Goal: Information Seeking & Learning: Check status

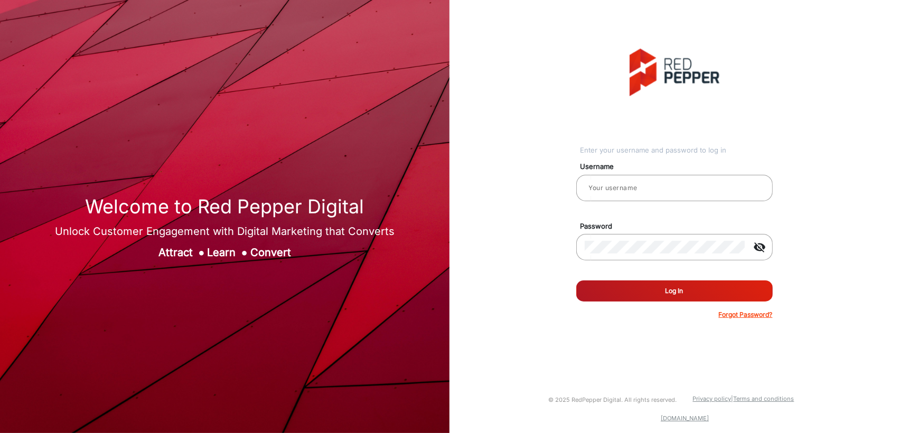
type input "[PERSON_NAME]"
click at [643, 294] on button "Log In" at bounding box center [674, 291] width 197 height 21
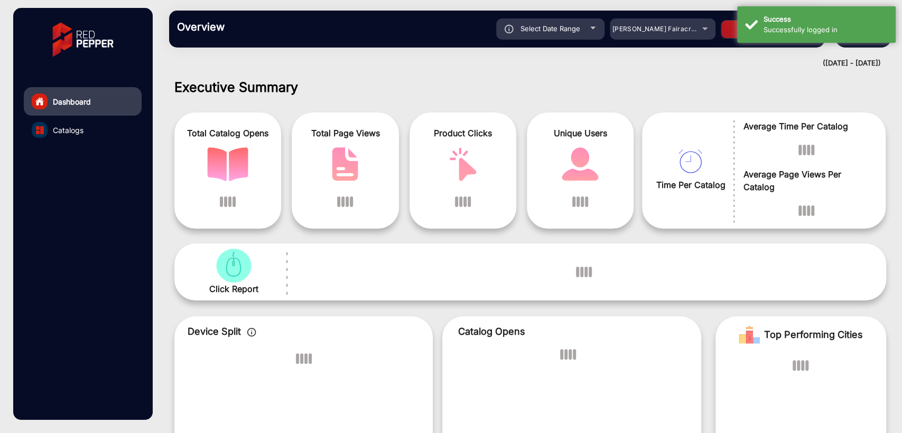
scroll to position [8, 0]
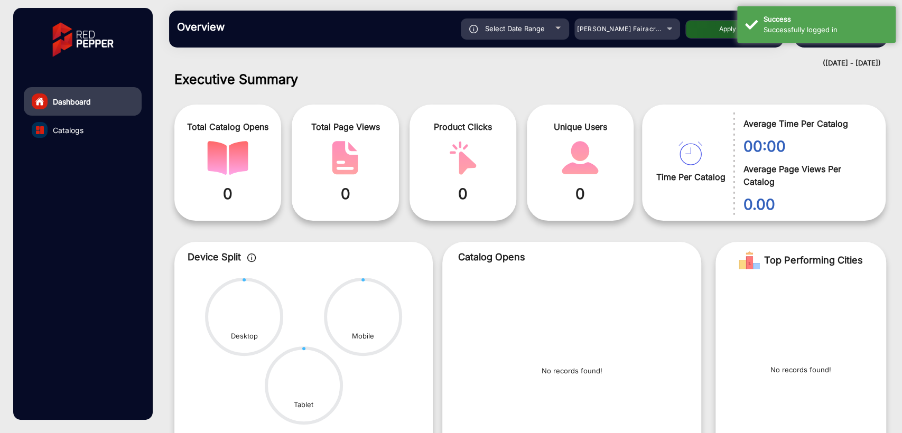
click at [538, 21] on div "Select Date Range" at bounding box center [515, 28] width 108 height 21
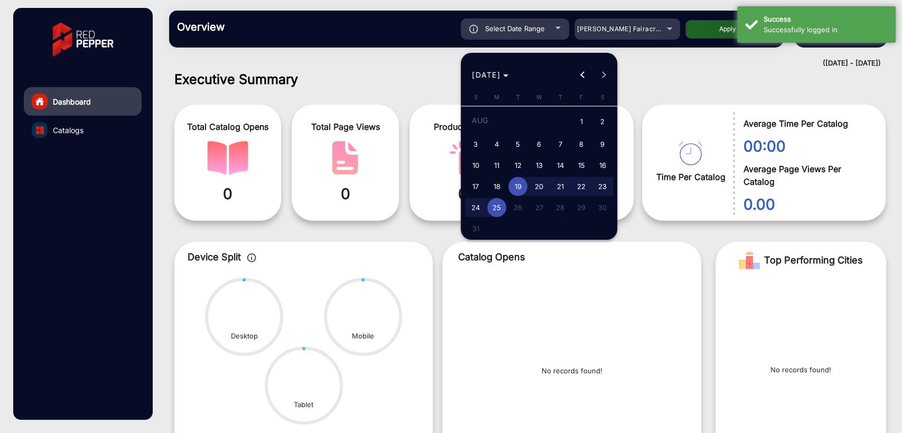
type input "[DATE]"
click at [500, 77] on span "[DATE]" at bounding box center [486, 74] width 29 height 9
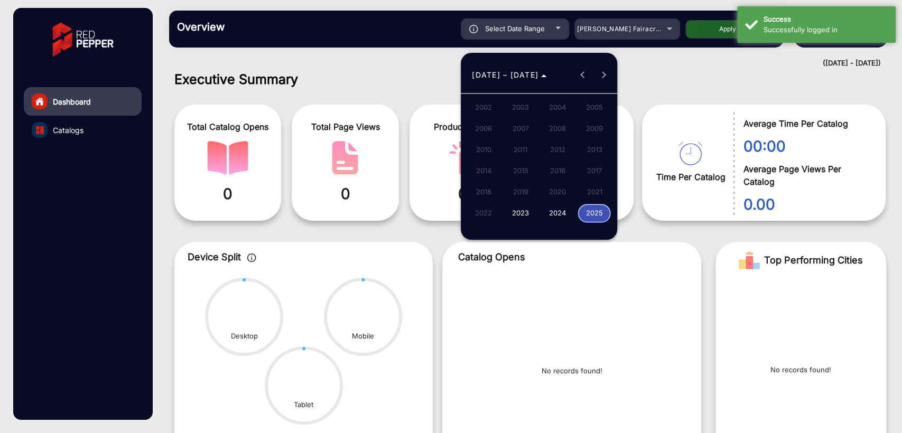
click at [591, 207] on span "2025" at bounding box center [594, 213] width 33 height 19
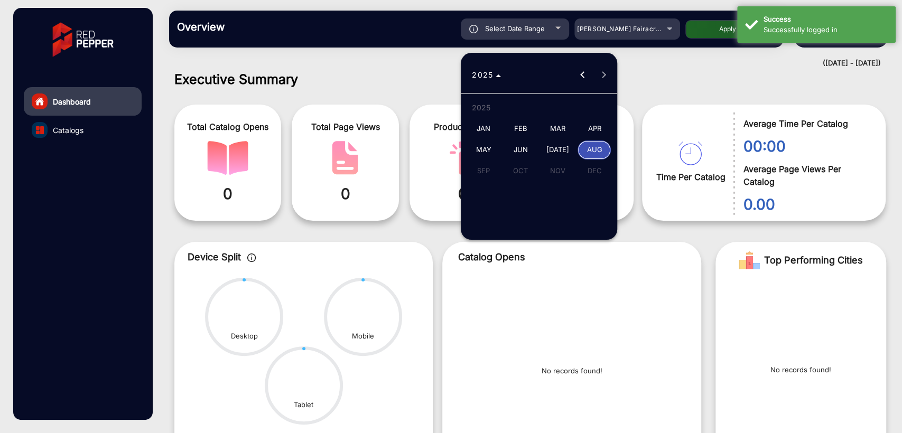
click at [487, 152] on span "MAY" at bounding box center [483, 150] width 33 height 19
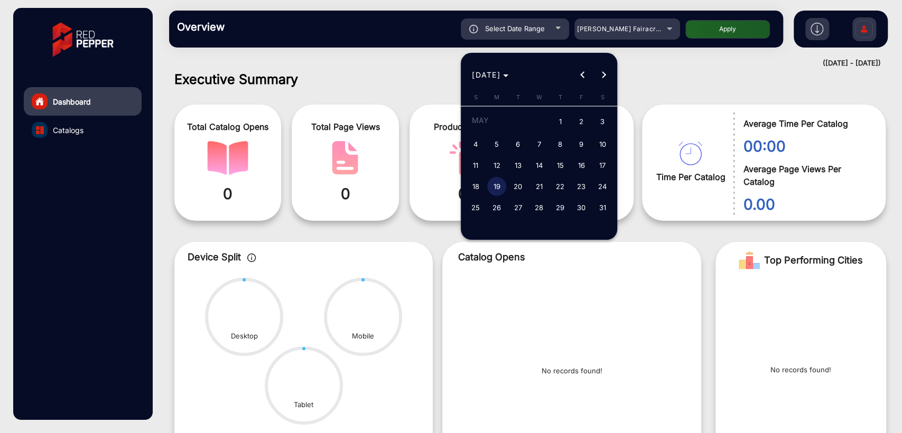
click at [556, 117] on span "1" at bounding box center [560, 122] width 19 height 22
type input "[DATE]"
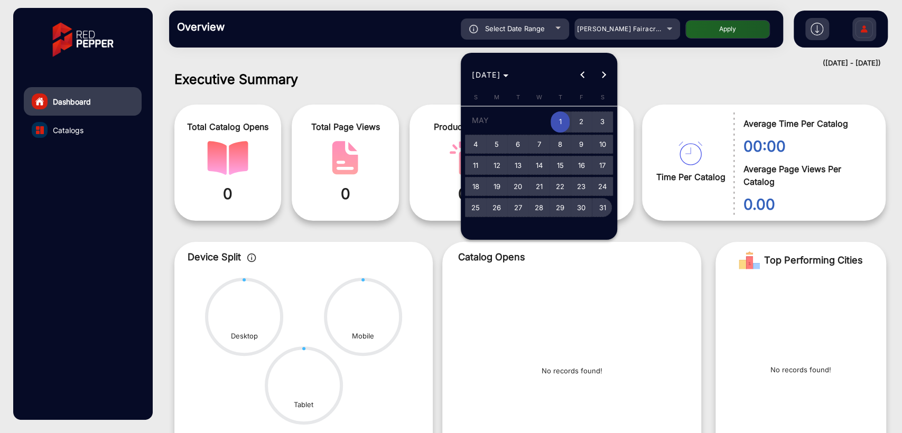
click at [595, 210] on span "31" at bounding box center [602, 207] width 19 height 19
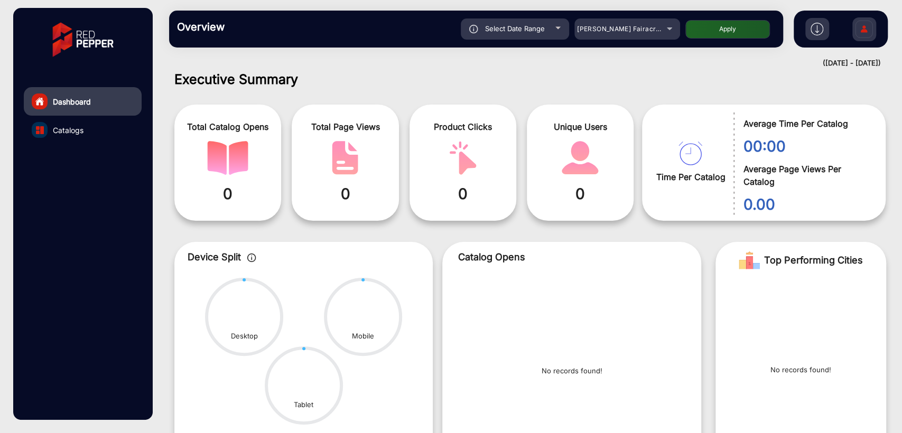
type input "[DATE]"
click at [736, 32] on button "Apply" at bounding box center [727, 29] width 85 height 18
type input "[DATE]"
click at [591, 34] on div "[PERSON_NAME] Fairacre Farms" at bounding box center [619, 29] width 85 height 13
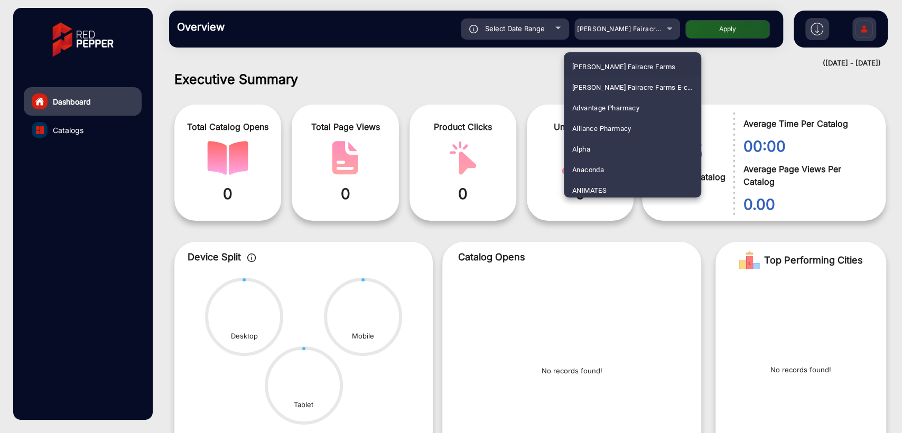
scroll to position [1589, 0]
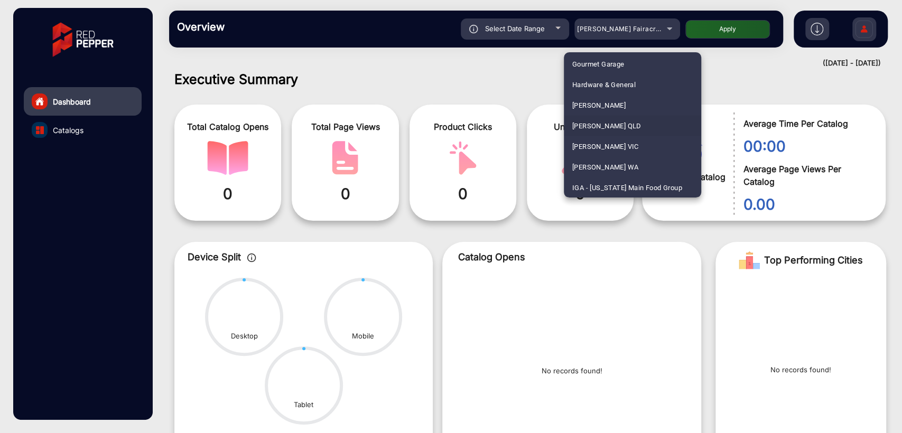
click at [607, 124] on span "[PERSON_NAME] QLD" at bounding box center [606, 126] width 69 height 21
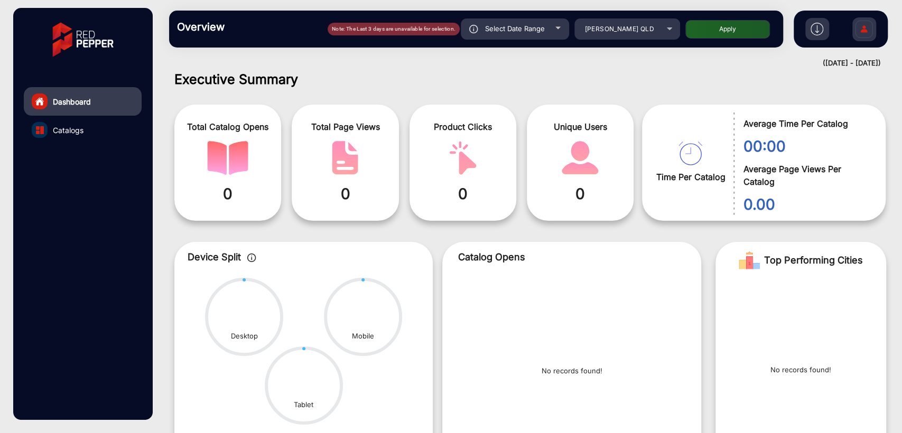
click at [460, 30] on div "Note: The Last 3 days are unavailable for selection." at bounding box center [394, 29] width 132 height 13
click at [513, 34] on div "Select Date Range" at bounding box center [515, 28] width 108 height 21
type input "[DATE]"
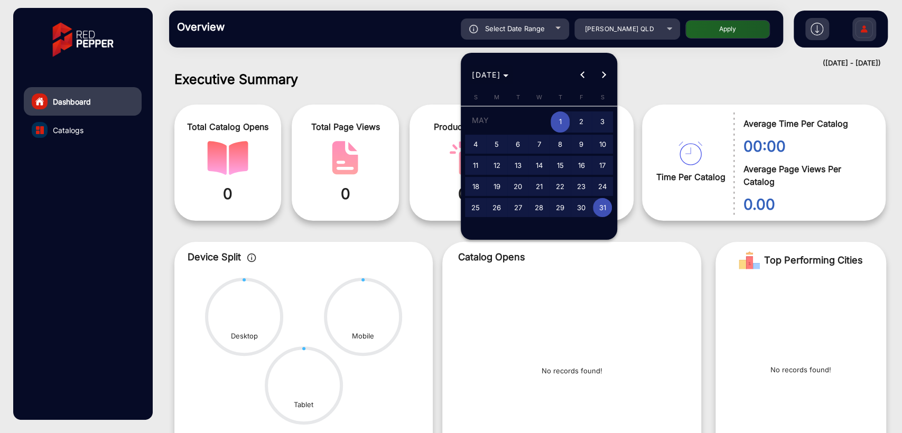
click at [508, 77] on span "[DATE]" at bounding box center [490, 74] width 36 height 11
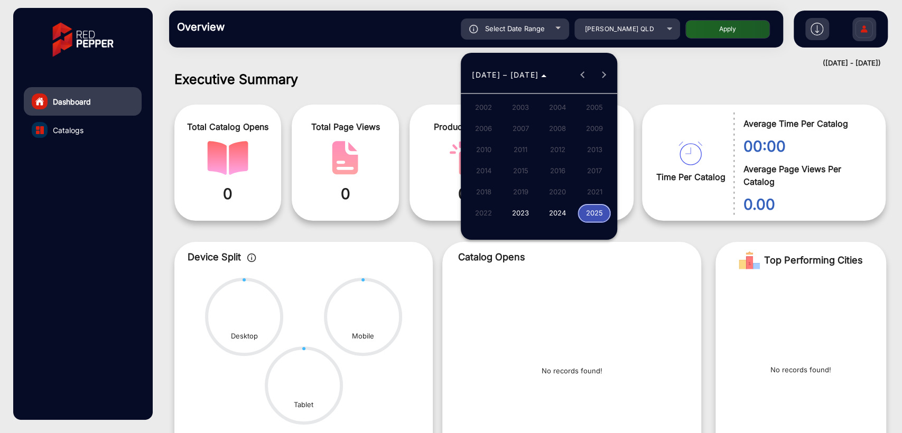
click at [637, 77] on div at bounding box center [451, 216] width 902 height 433
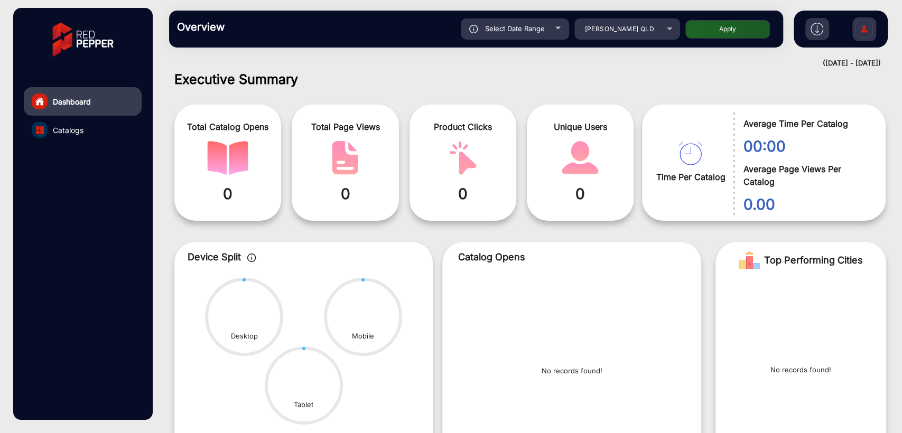
click at [718, 26] on button "Apply" at bounding box center [727, 29] width 85 height 18
type input "[DATE]"
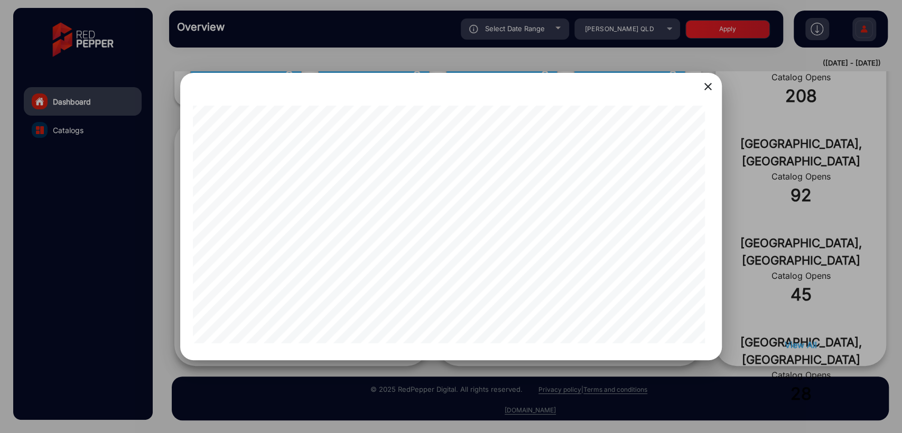
scroll to position [0, 0]
click at [148, 225] on div at bounding box center [451, 216] width 902 height 433
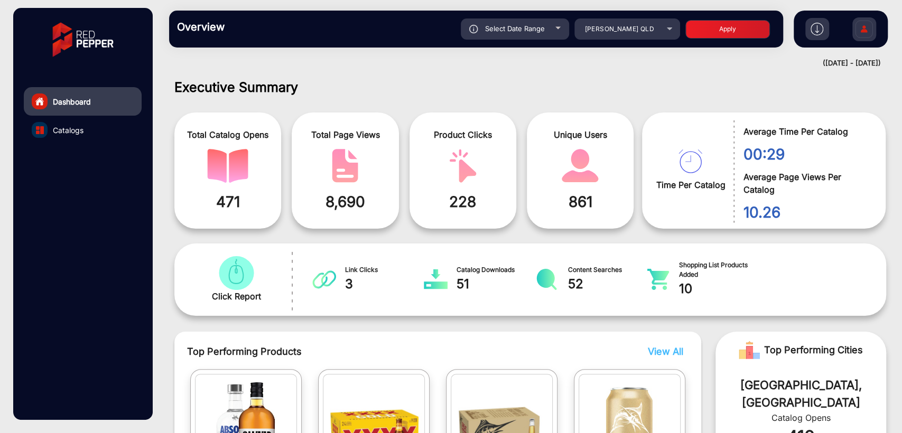
click at [499, 30] on span "Select Date Range" at bounding box center [515, 28] width 60 height 8
type input "[DATE]"
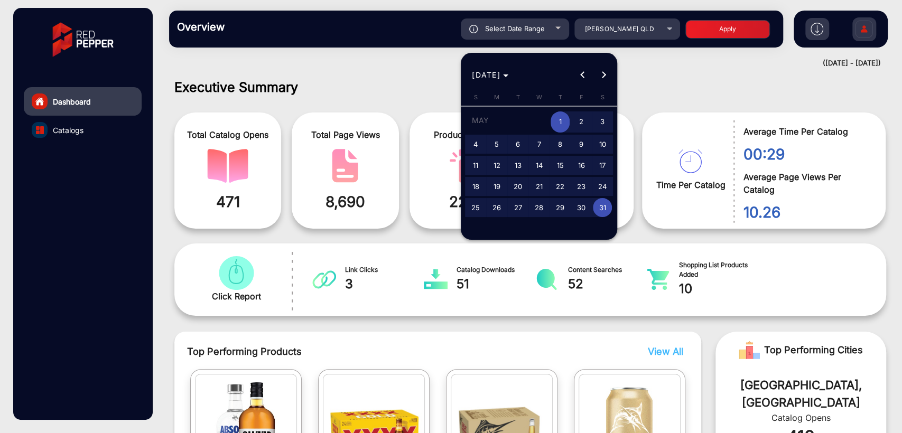
click at [556, 119] on span "1" at bounding box center [560, 122] width 19 height 22
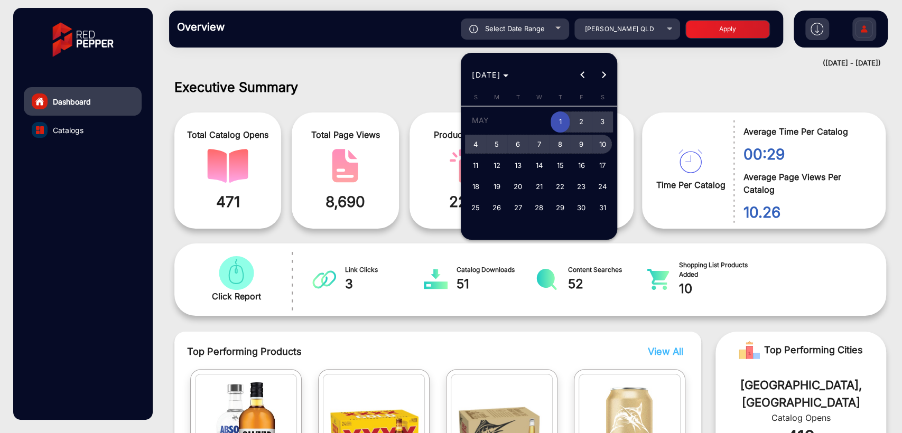
click at [604, 149] on span "10" at bounding box center [602, 144] width 19 height 19
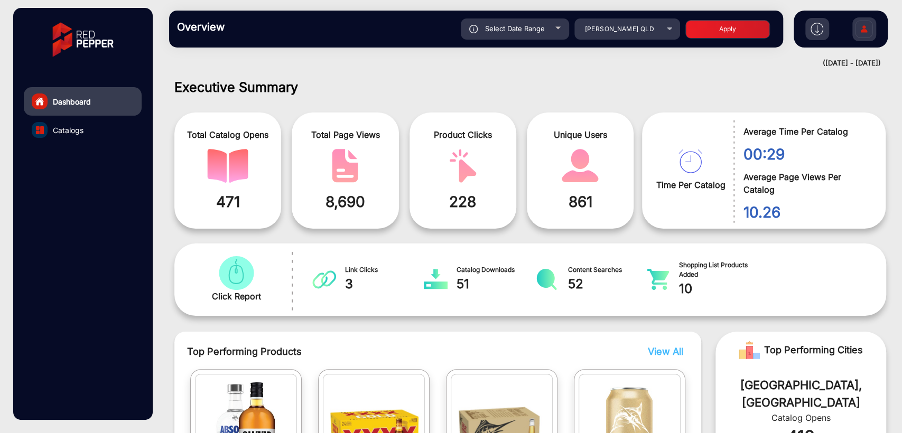
type input "[DATE]"
click at [707, 33] on button "Apply" at bounding box center [727, 29] width 85 height 18
type input "[DATE]"
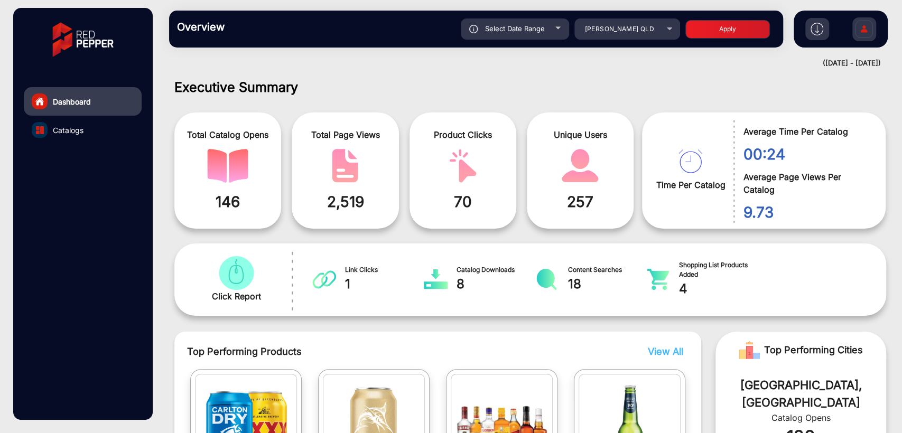
click at [507, 38] on div "Select Date Range" at bounding box center [515, 28] width 108 height 21
type input "[DATE]"
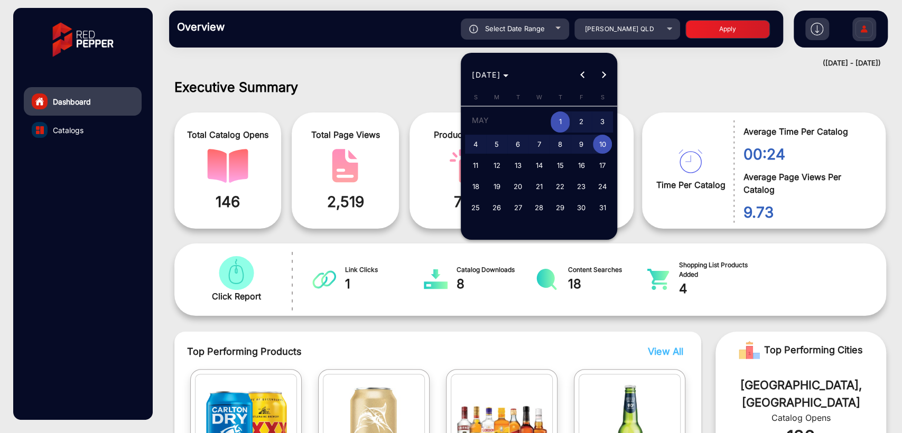
click at [473, 204] on span "25" at bounding box center [475, 207] width 19 height 19
type input "[DATE]"
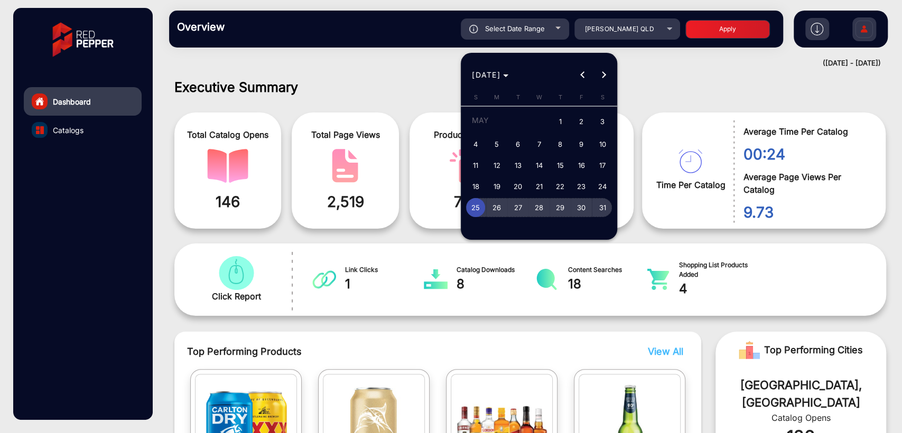
click at [604, 208] on span "31" at bounding box center [602, 207] width 19 height 19
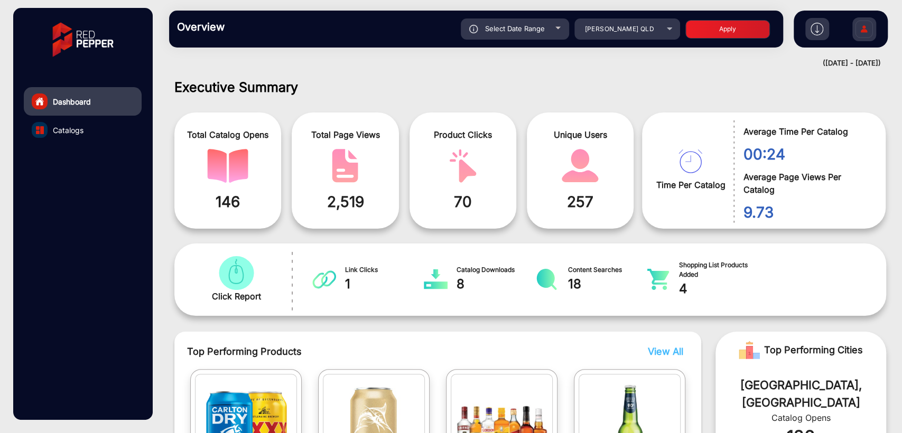
type input "[DATE]"
click at [705, 32] on button "Apply" at bounding box center [727, 29] width 85 height 18
type input "[DATE]"
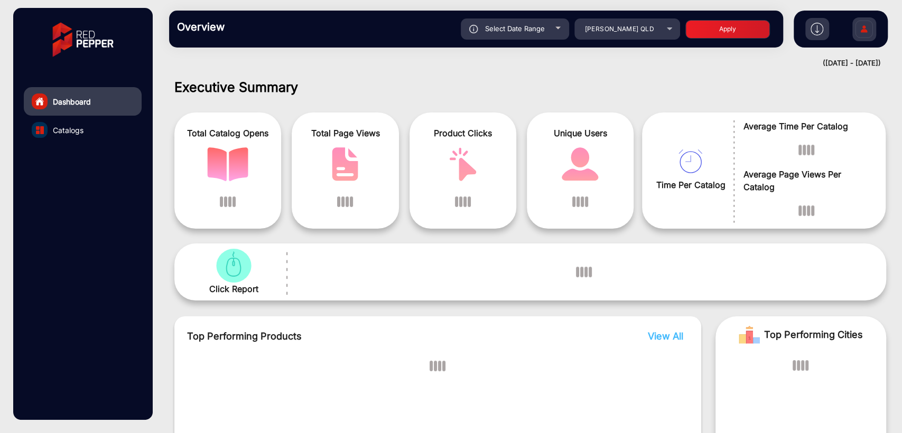
scroll to position [8, 0]
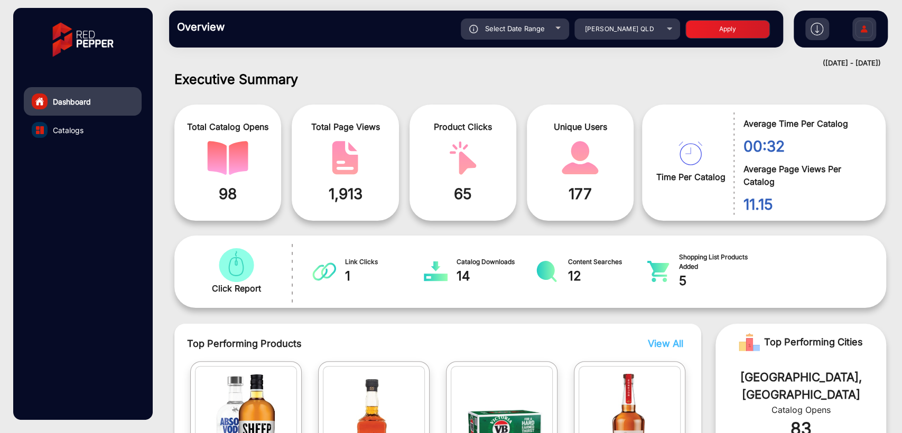
click at [487, 40] on div "Overview Reports Understand what makes your customers tick and learn how they a…" at bounding box center [476, 29] width 614 height 37
click at [509, 31] on span "Select Date Range" at bounding box center [515, 28] width 60 height 8
type input "[DATE]"
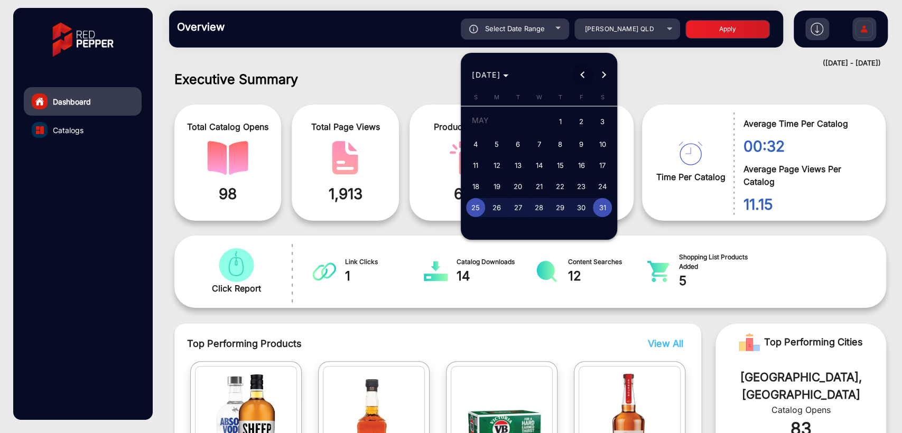
click at [587, 75] on span "Previous month" at bounding box center [582, 74] width 21 height 21
click at [597, 121] on span "1" at bounding box center [602, 122] width 19 height 22
type input "[DATE]"
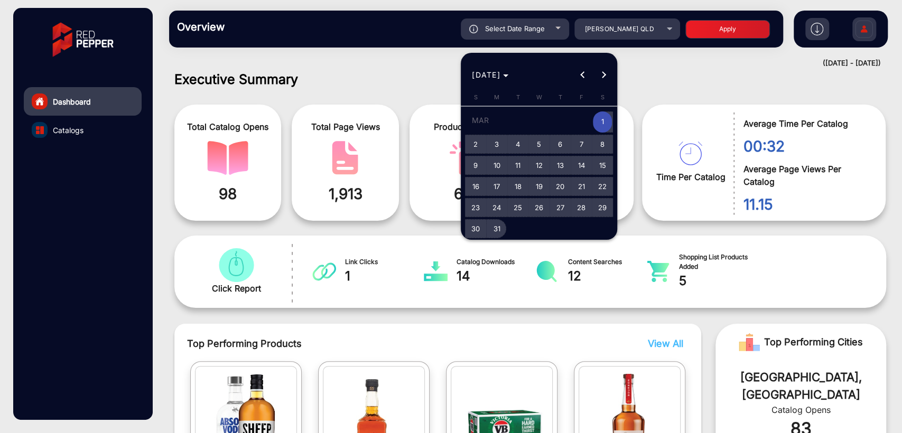
click at [495, 227] on span "31" at bounding box center [496, 228] width 19 height 19
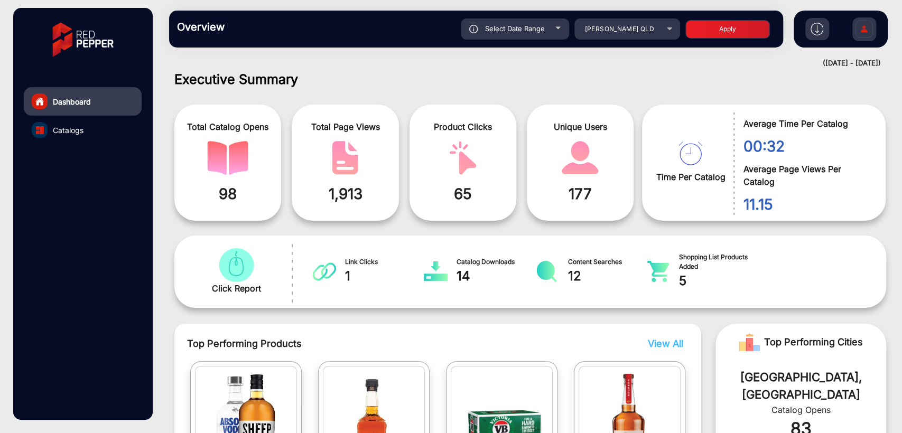
type input "[DATE]"
click at [709, 33] on button "Apply" at bounding box center [727, 29] width 85 height 18
type input "[DATE]"
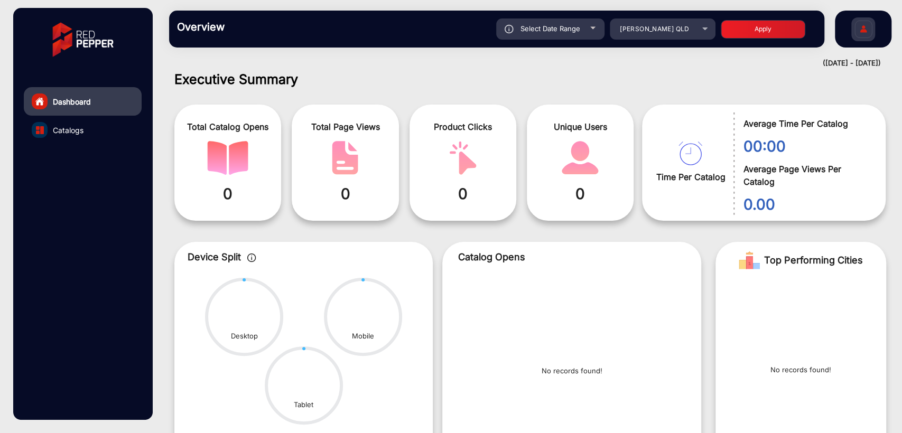
click at [550, 27] on span "Select Date Range" at bounding box center [550, 28] width 60 height 8
type input "[DATE]"
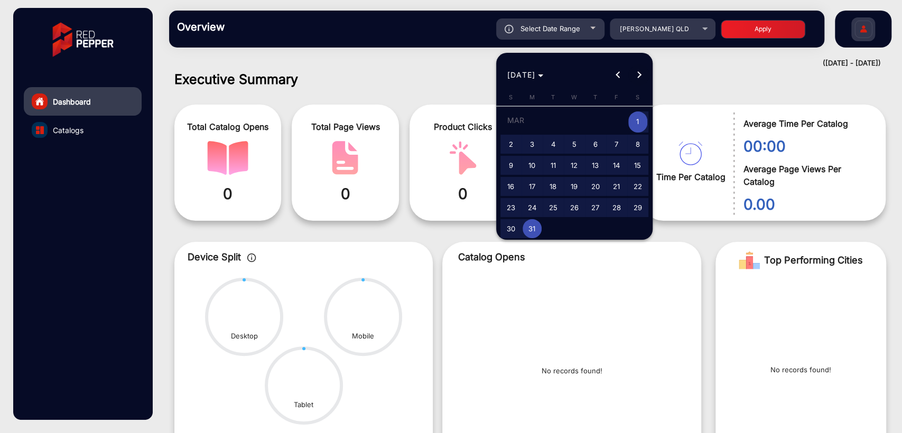
click at [628, 73] on span "Next month" at bounding box center [638, 74] width 21 height 21
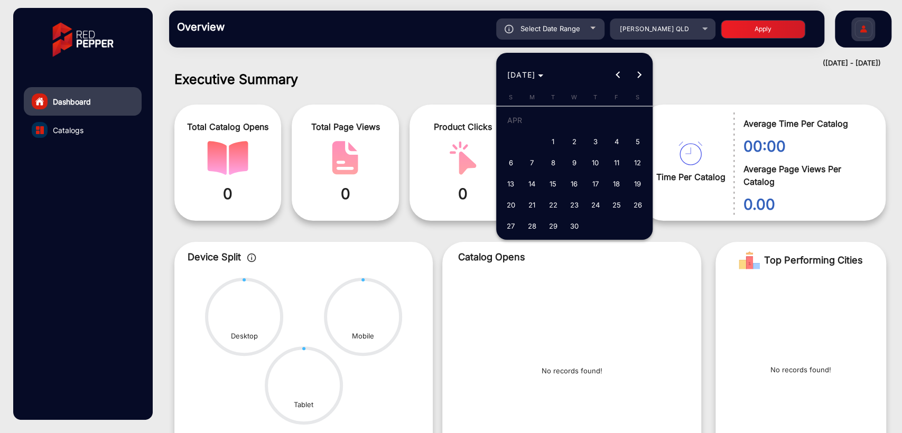
click at [551, 137] on span "1" at bounding box center [553, 141] width 19 height 19
type input "[DATE]"
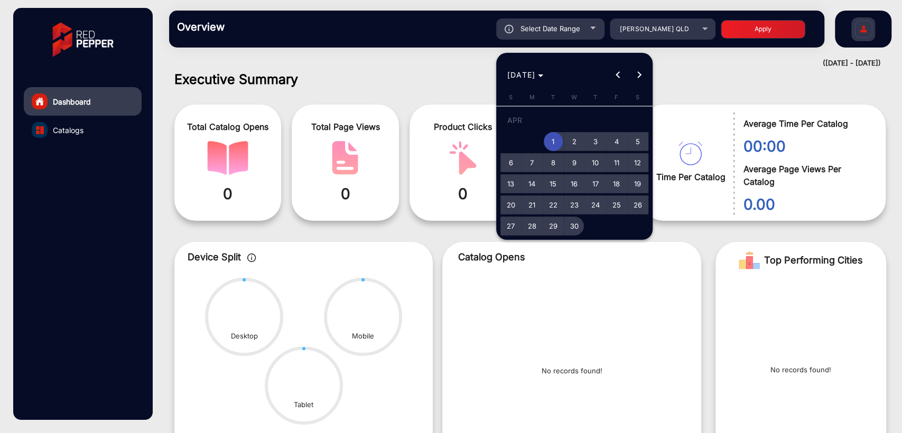
click at [573, 225] on span "30" at bounding box center [574, 226] width 19 height 19
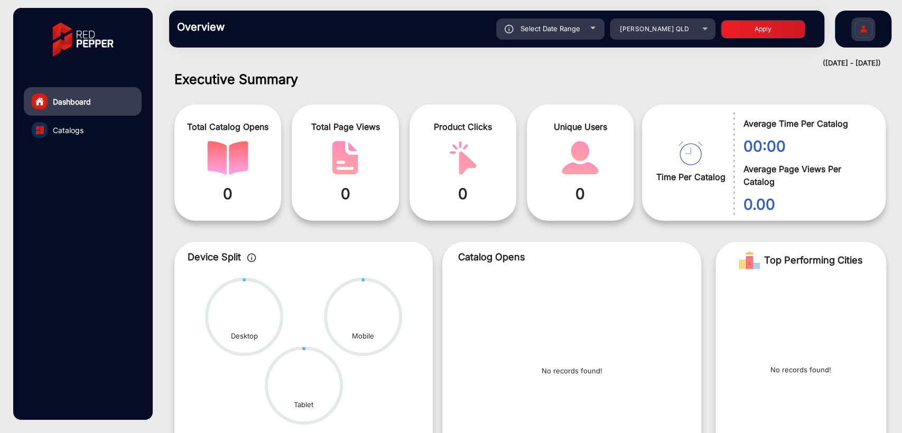
type input "[DATE]"
click at [752, 33] on button "Apply" at bounding box center [763, 29] width 85 height 18
type input "[DATE]"
click at [572, 34] on div "Select Date Range" at bounding box center [550, 28] width 108 height 21
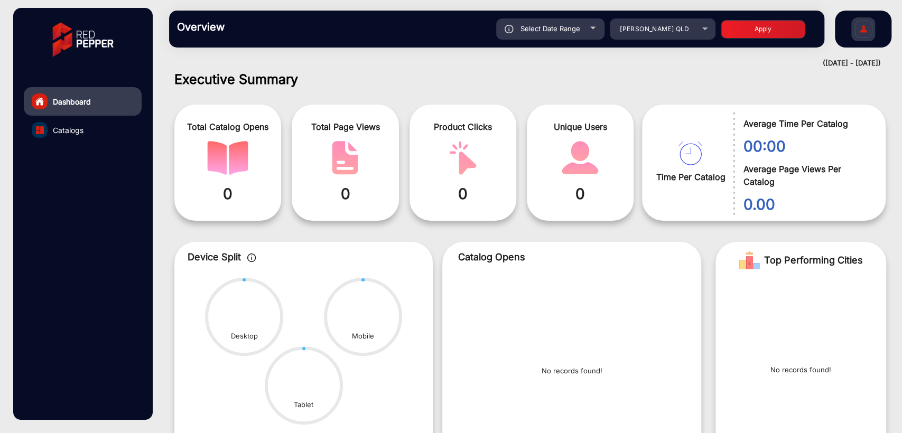
type input "[DATE]"
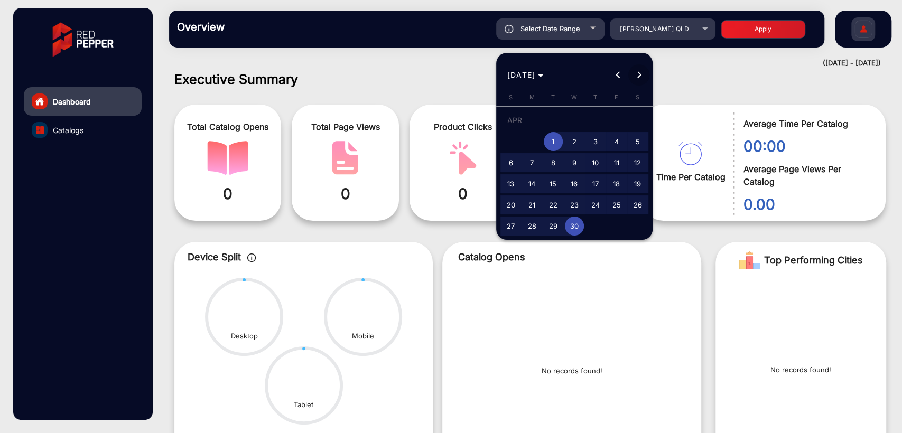
click at [640, 70] on span "Next month" at bounding box center [638, 74] width 21 height 21
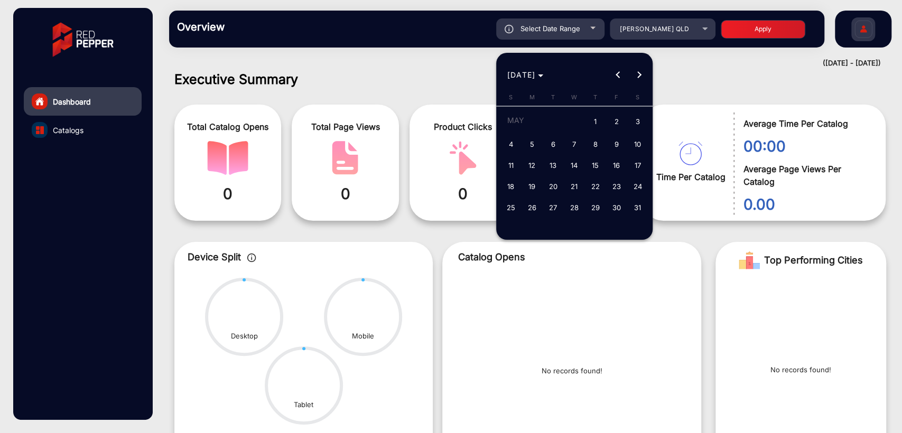
click at [597, 118] on span "1" at bounding box center [595, 122] width 19 height 22
type input "[DATE]"
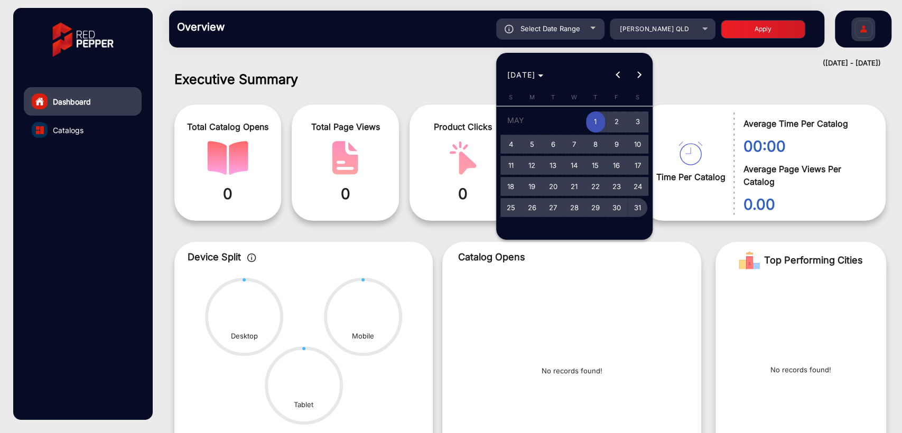
click at [634, 207] on span "31" at bounding box center [637, 207] width 19 height 19
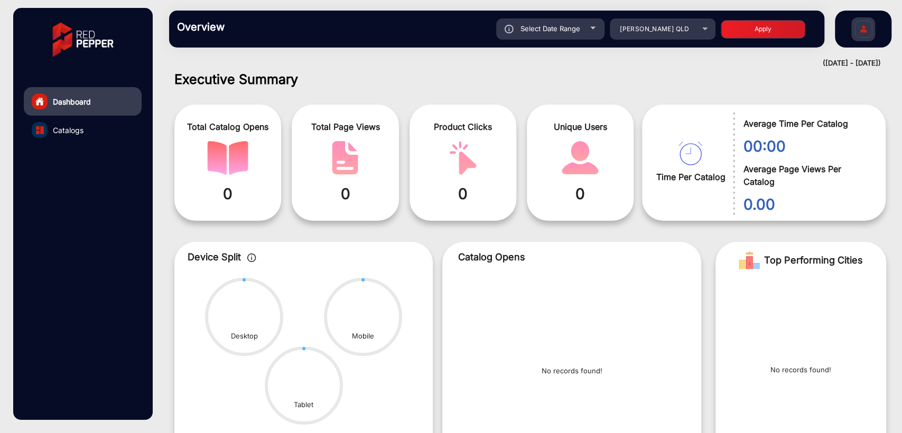
type input "[DATE]"
click at [739, 31] on button "Apply" at bounding box center [763, 29] width 85 height 18
type input "[DATE]"
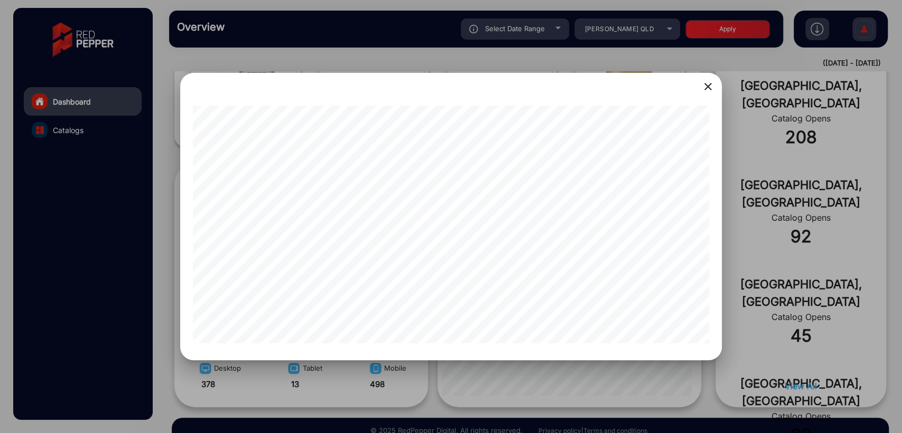
scroll to position [0, 115]
click at [424, 396] on div at bounding box center [451, 216] width 902 height 433
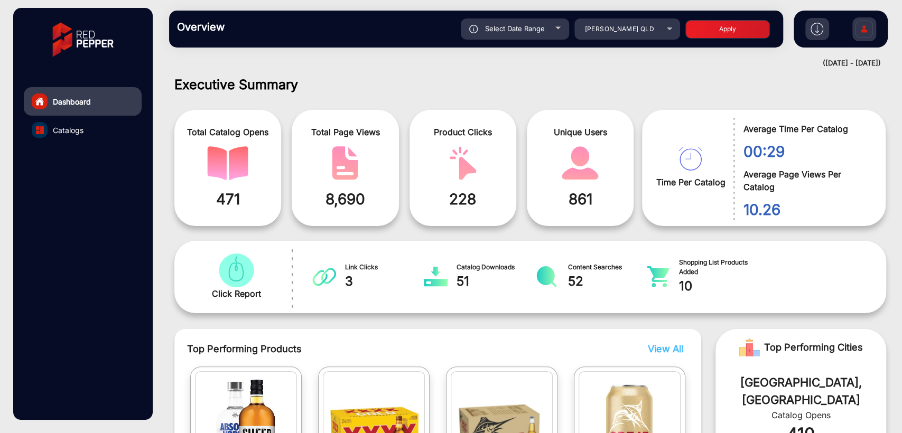
scroll to position [0, 0]
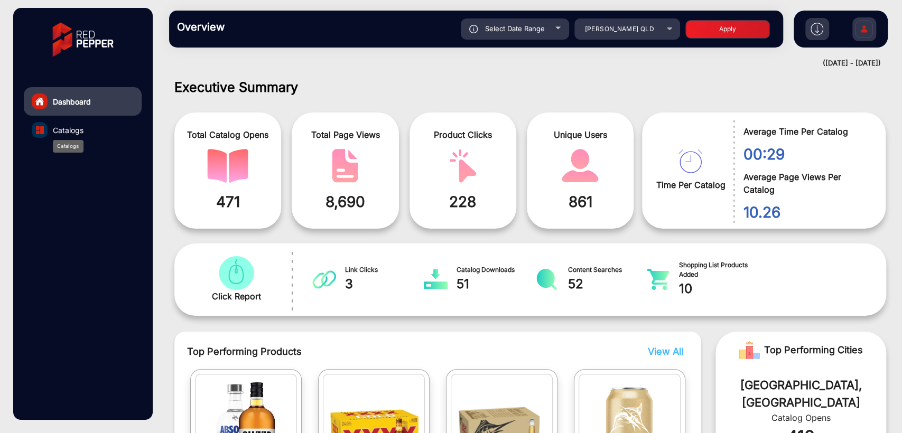
click at [76, 134] on span "Catalogs" at bounding box center [68, 130] width 31 height 11
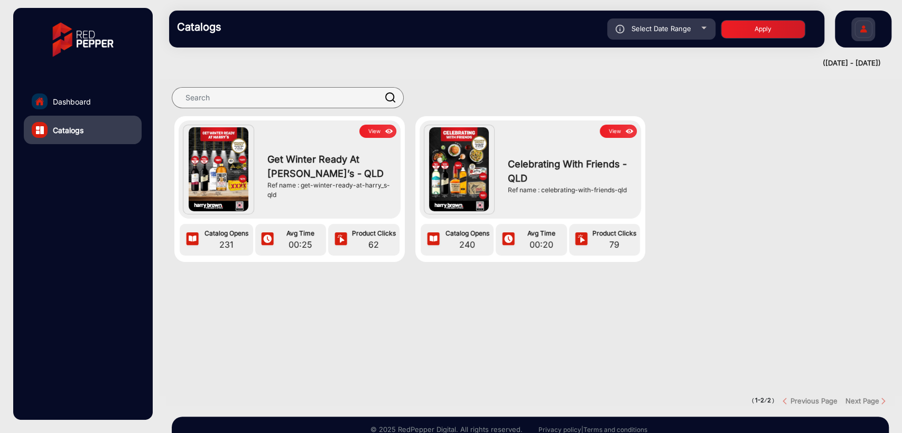
drag, startPoint x: 300, startPoint y: 187, endPoint x: 327, endPoint y: 202, distance: 31.0
click at [327, 202] on div "Get Winter Ready At [PERSON_NAME]’s - QLD Ref name : get-winter-ready-at-harry_…" at bounding box center [329, 176] width 134 height 77
copy div "get-winter-ready-at-harry_s-qld"
click at [372, 128] on button "View" at bounding box center [377, 131] width 37 height 13
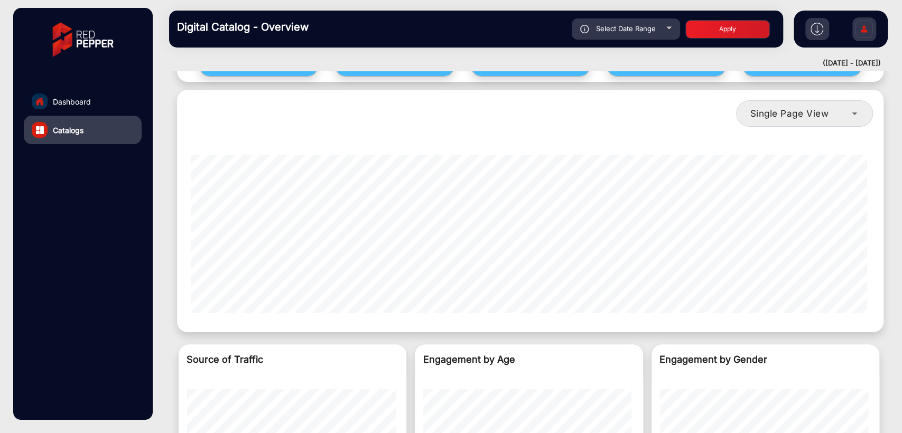
scroll to position [713, 0]
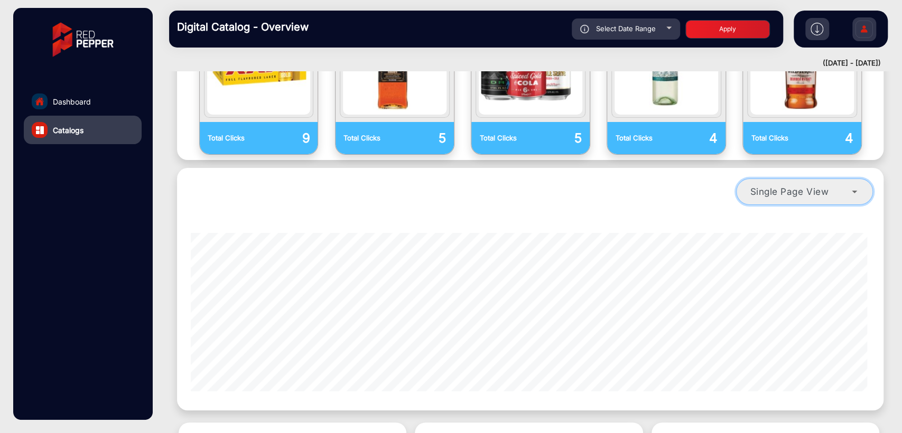
click at [809, 186] on span "Single Page View" at bounding box center [789, 191] width 79 height 11
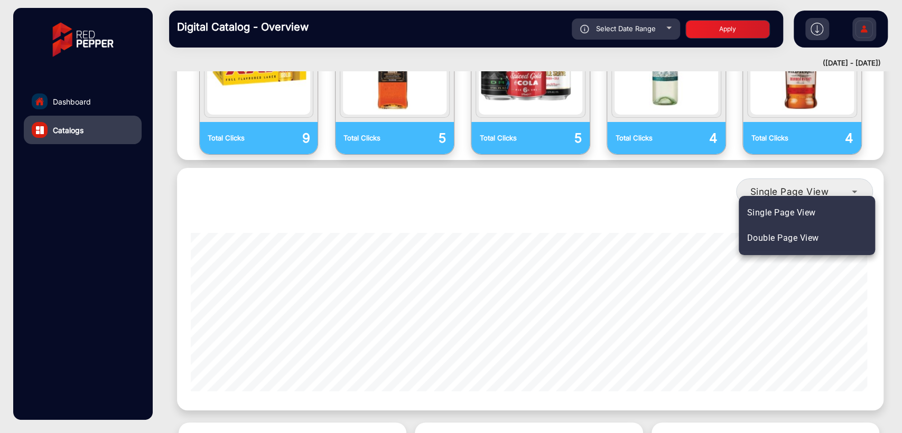
click at [800, 237] on span "Double Page View" at bounding box center [783, 238] width 72 height 13
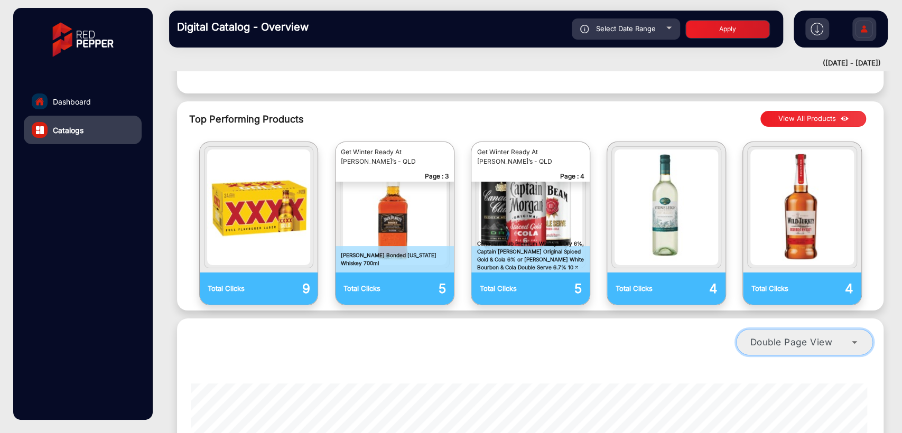
scroll to position [405, 0]
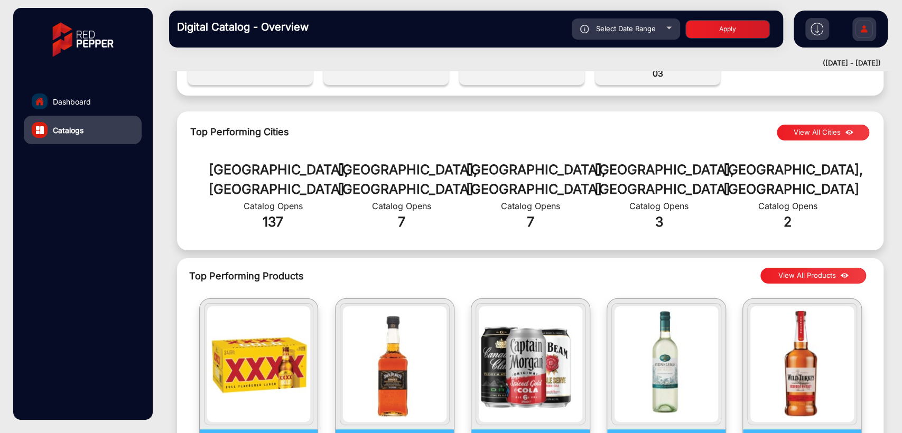
click at [814, 268] on button "View All Products" at bounding box center [813, 276] width 106 height 16
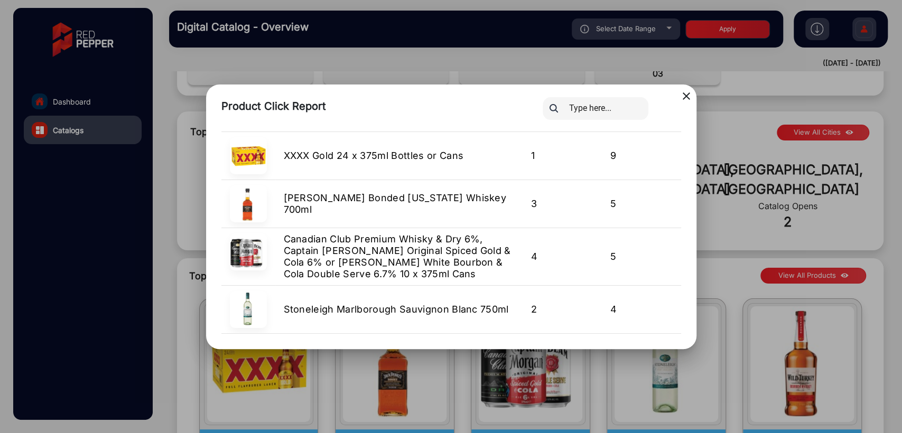
scroll to position [0, 0]
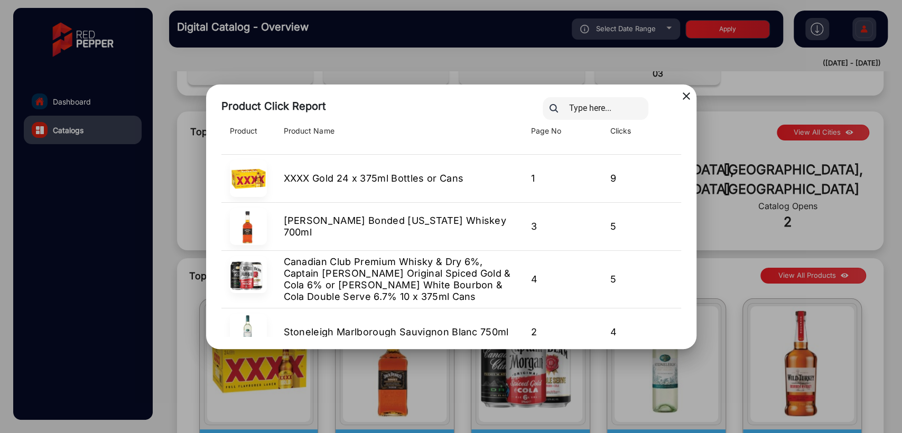
click at [684, 97] on div at bounding box center [611, 108] width 153 height 23
click at [688, 97] on mat-icon "close" at bounding box center [686, 96] width 13 height 13
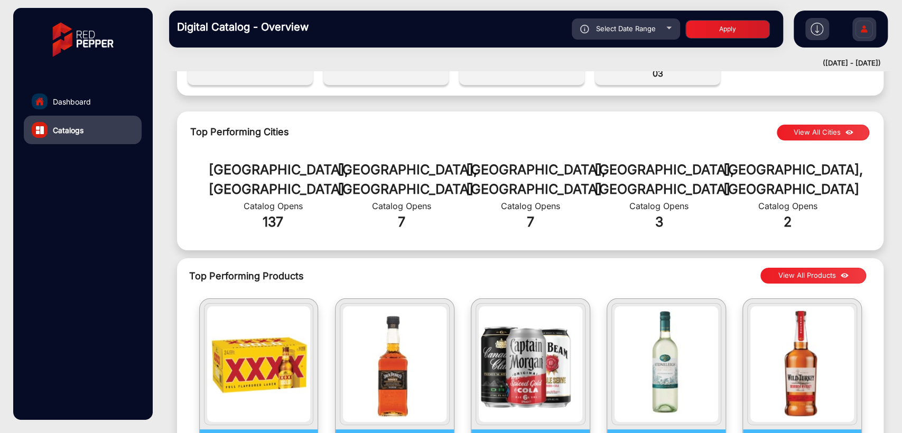
click at [790, 130] on button "View All Cities" at bounding box center [823, 133] width 92 height 16
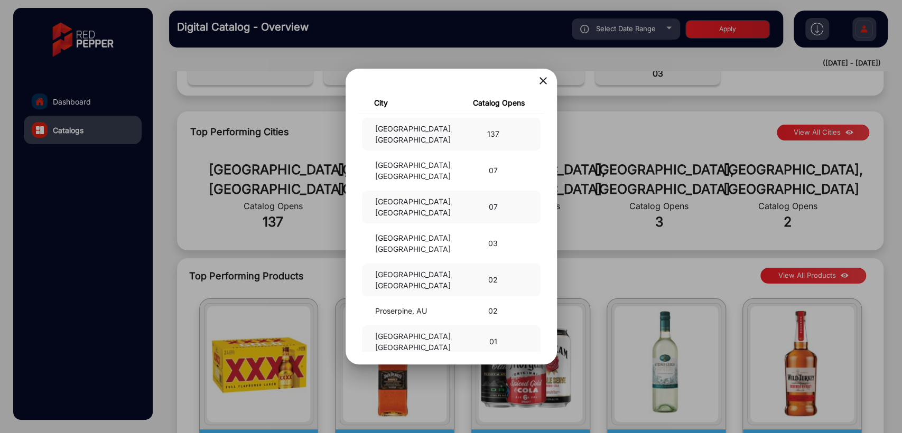
click at [542, 77] on mat-icon "close" at bounding box center [543, 81] width 13 height 13
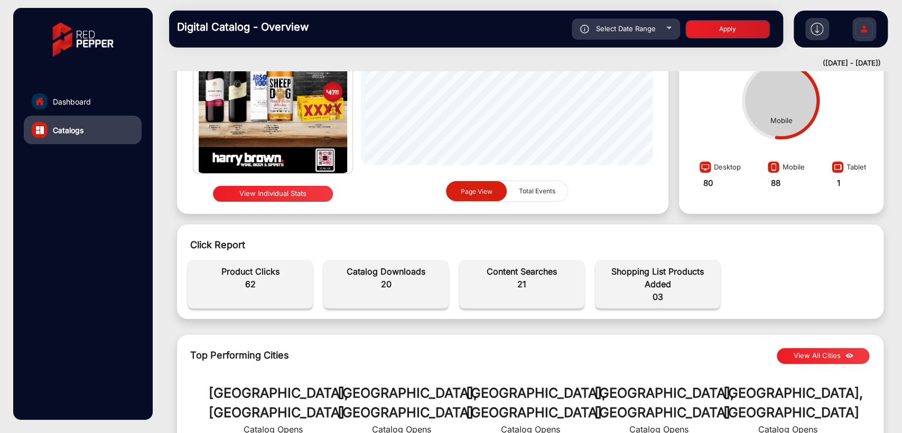
scroll to position [235, 0]
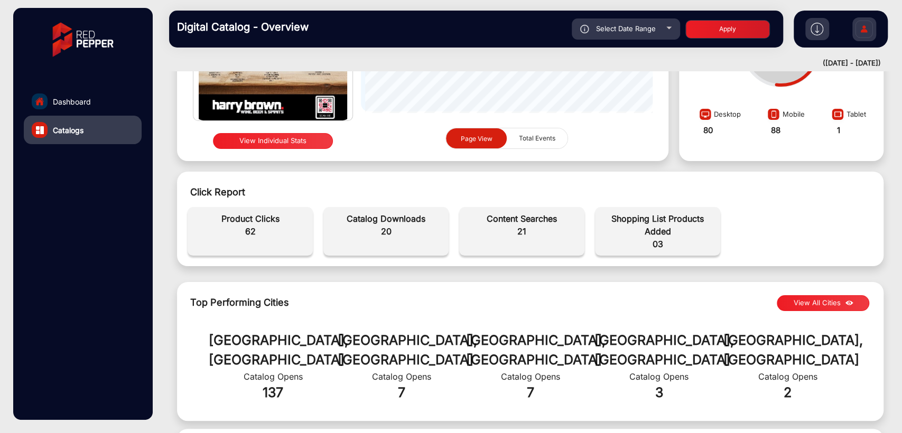
click at [269, 143] on button "View Individual Stats" at bounding box center [273, 141] width 120 height 16
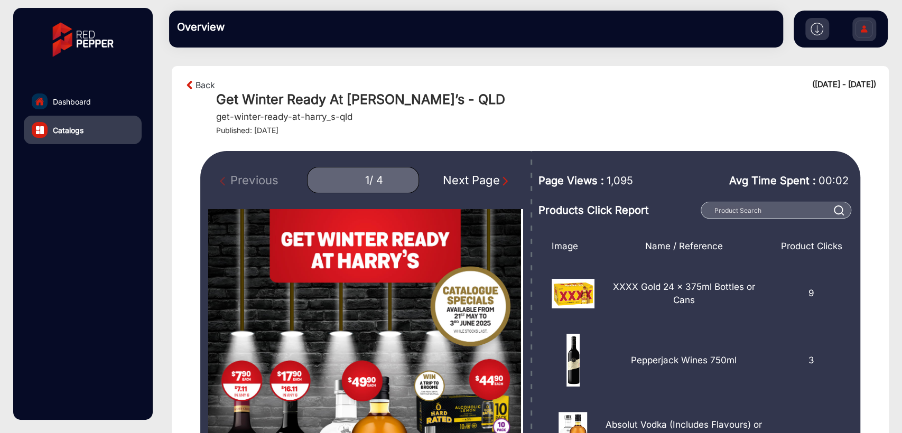
click at [470, 183] on div "Next Page" at bounding box center [477, 180] width 68 height 17
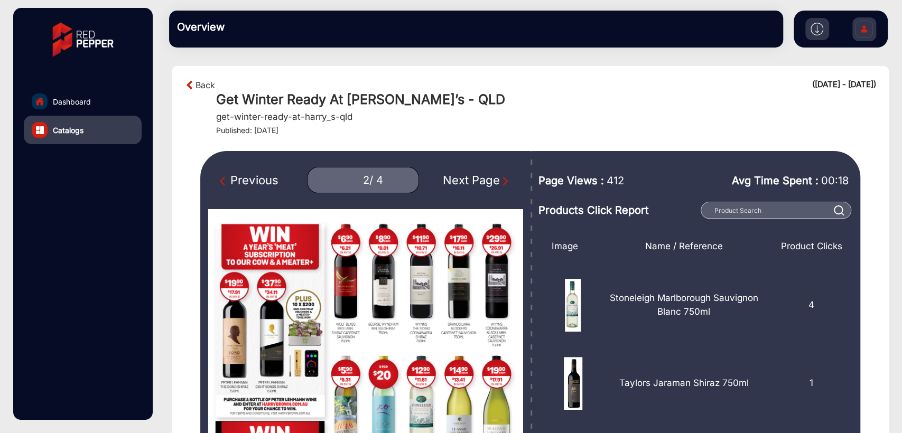
click at [463, 185] on div "Next Page" at bounding box center [477, 180] width 68 height 17
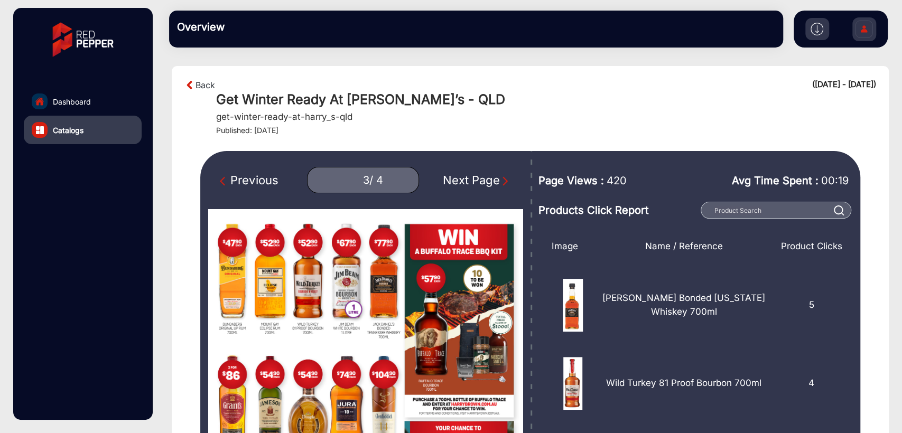
click at [445, 176] on div "Next Page" at bounding box center [477, 180] width 68 height 17
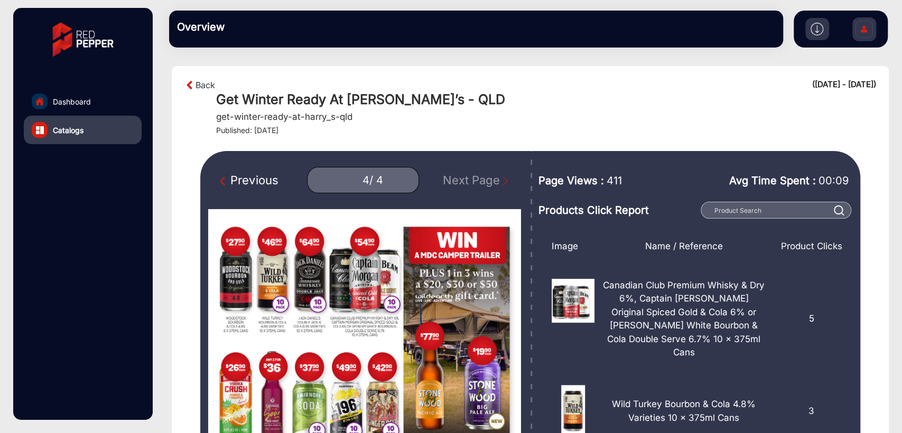
click at [273, 174] on div "Previous" at bounding box center [249, 180] width 58 height 17
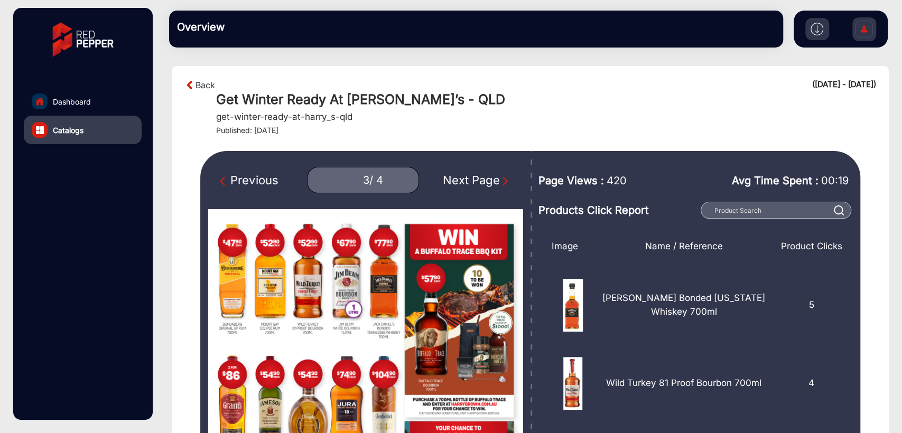
click at [257, 190] on div "Previous 3 / 4 Next Page" at bounding box center [365, 180] width 314 height 26
click at [259, 187] on div "Previous" at bounding box center [249, 180] width 58 height 17
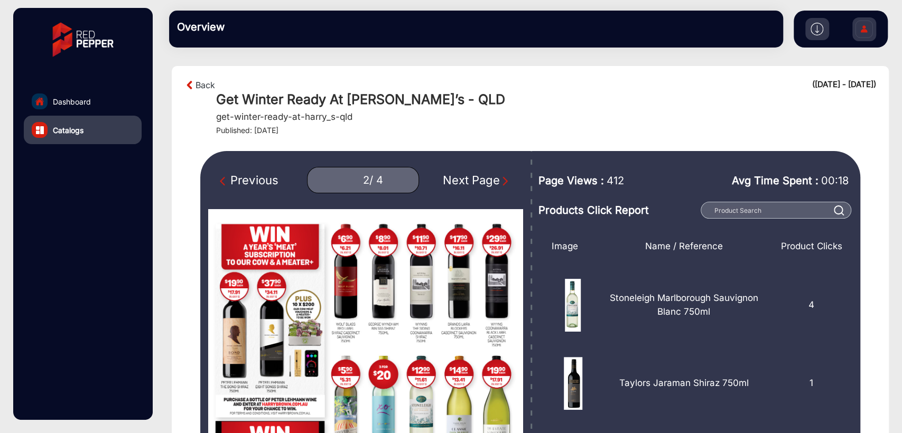
click at [258, 176] on div "Previous" at bounding box center [249, 180] width 58 height 17
type input "1"
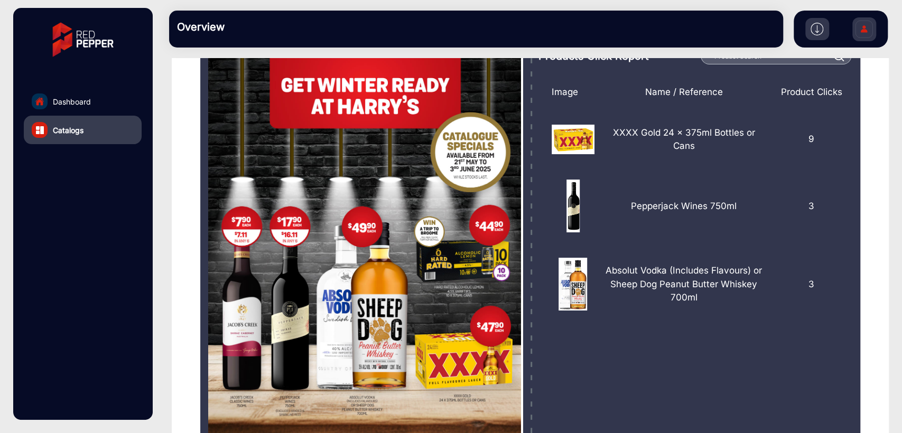
scroll to position [156, 0]
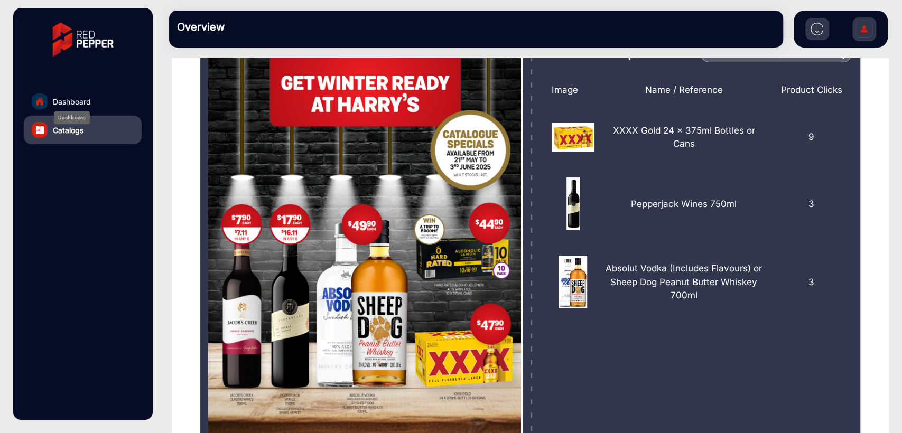
click at [69, 111] on div "Dashboard" at bounding box center [72, 117] width 36 height 13
click at [62, 105] on span "Dashboard" at bounding box center [72, 101] width 38 height 11
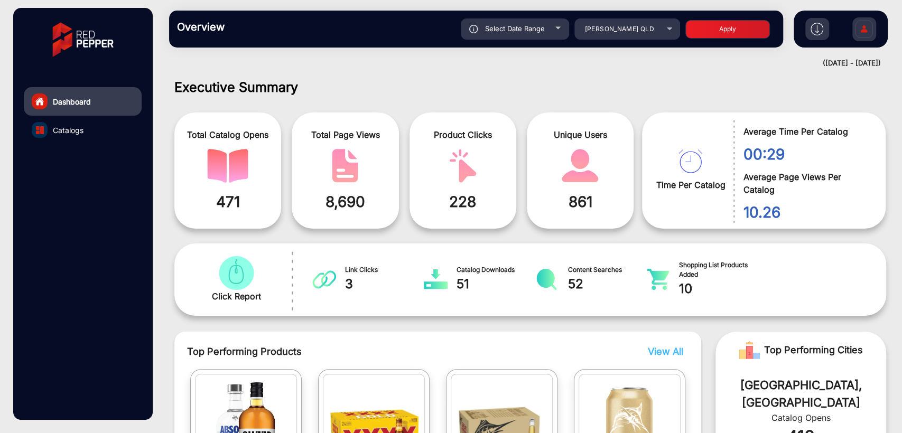
click at [523, 22] on div "Select Date Range" at bounding box center [515, 28] width 108 height 21
type input "[DATE]"
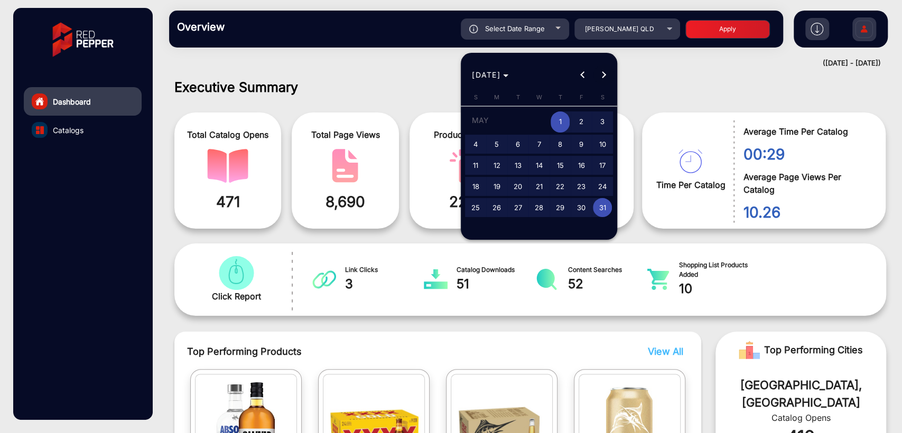
click at [603, 79] on span "Next month" at bounding box center [603, 74] width 21 height 21
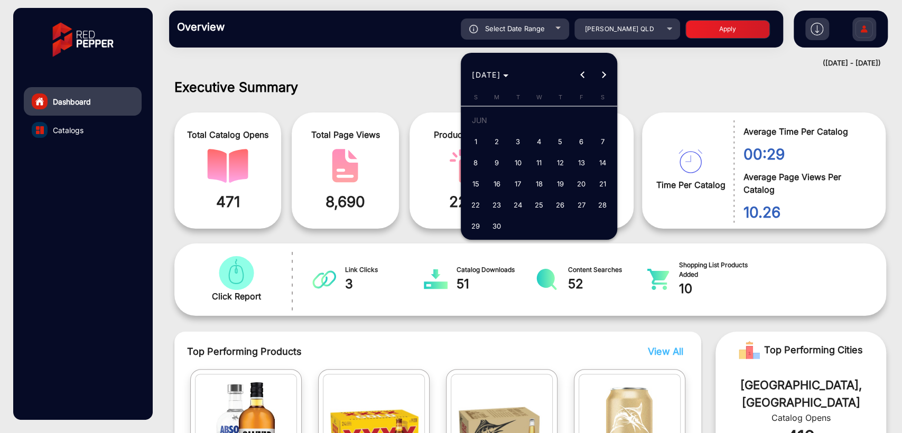
click at [479, 142] on span "1" at bounding box center [475, 141] width 19 height 19
type input "[DATE]"
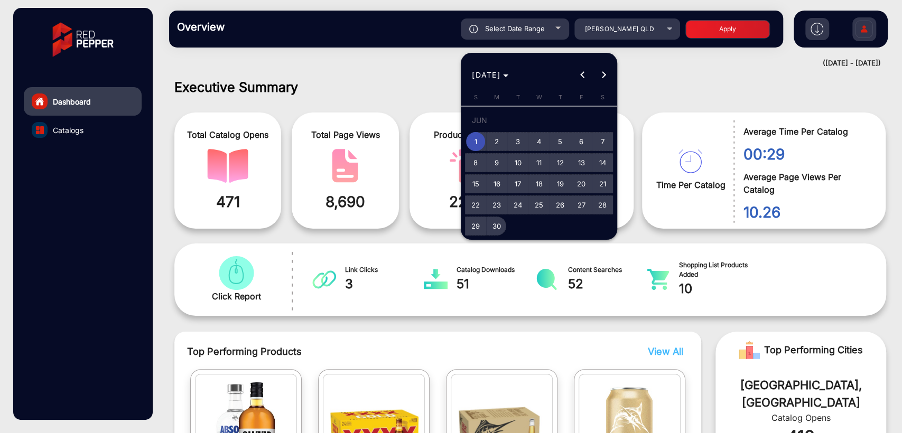
click at [495, 225] on span "30" at bounding box center [496, 226] width 19 height 19
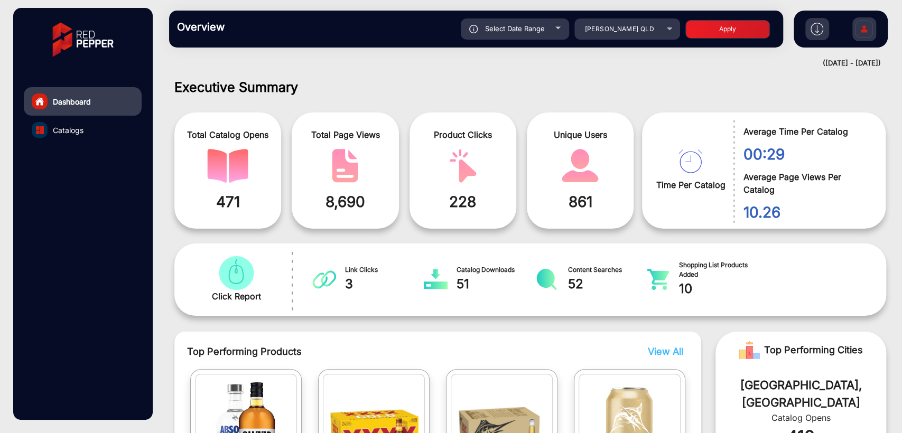
type input "[DATE]"
click at [716, 40] on div "Overview Reports Understand what makes your customers tick and learn how they a…" at bounding box center [476, 29] width 614 height 37
click at [741, 34] on button "Apply" at bounding box center [727, 29] width 85 height 18
type input "[DATE]"
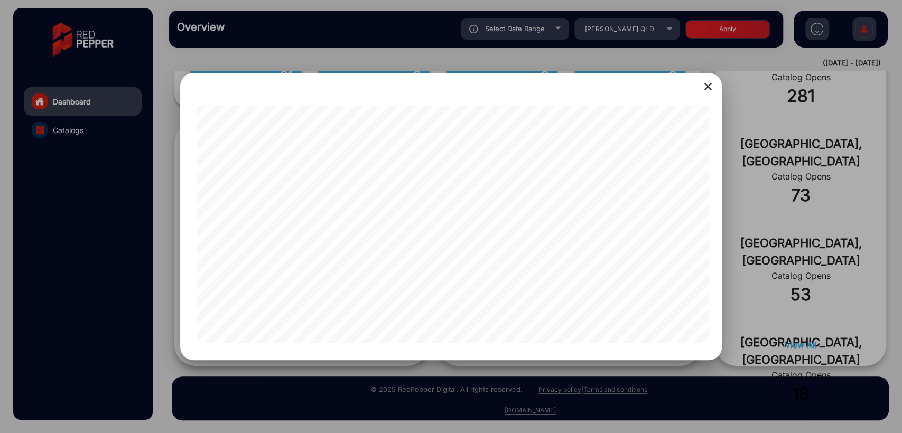
click at [143, 217] on div at bounding box center [451, 216] width 902 height 433
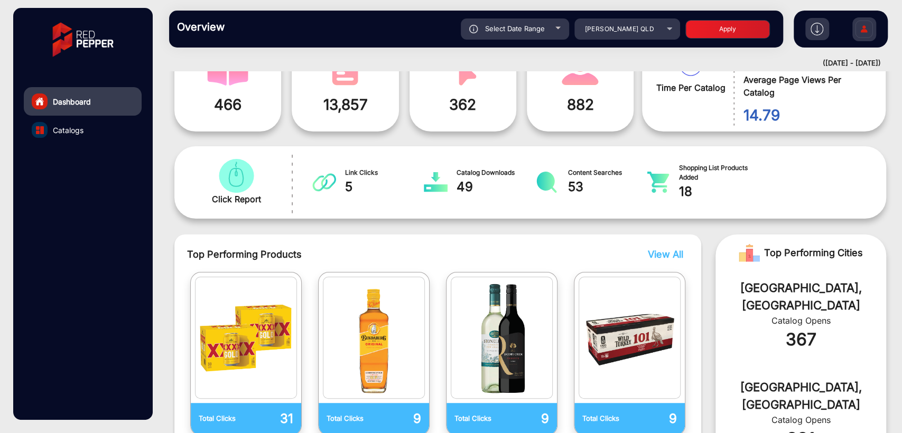
scroll to position [156, 0]
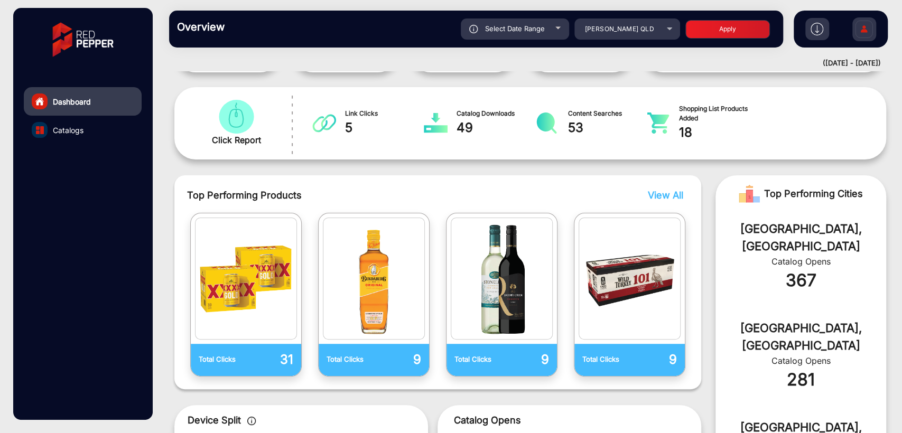
click at [664, 194] on span "View All" at bounding box center [665, 195] width 35 height 11
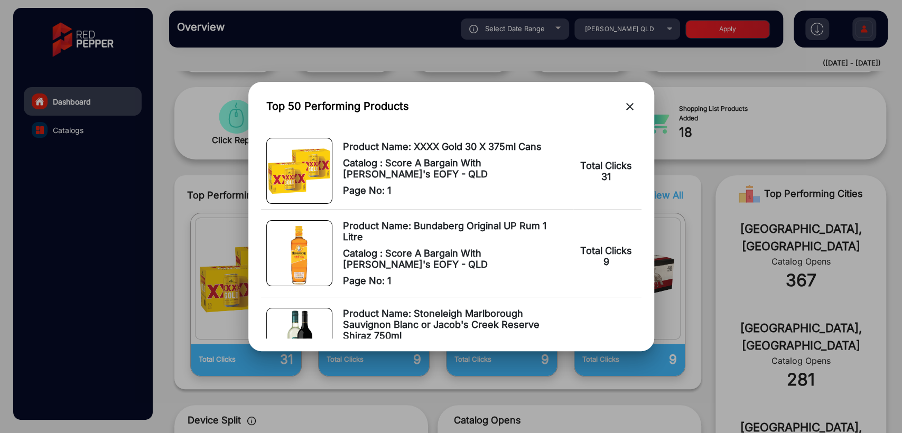
click at [630, 108] on mat-icon "close" at bounding box center [629, 106] width 13 height 13
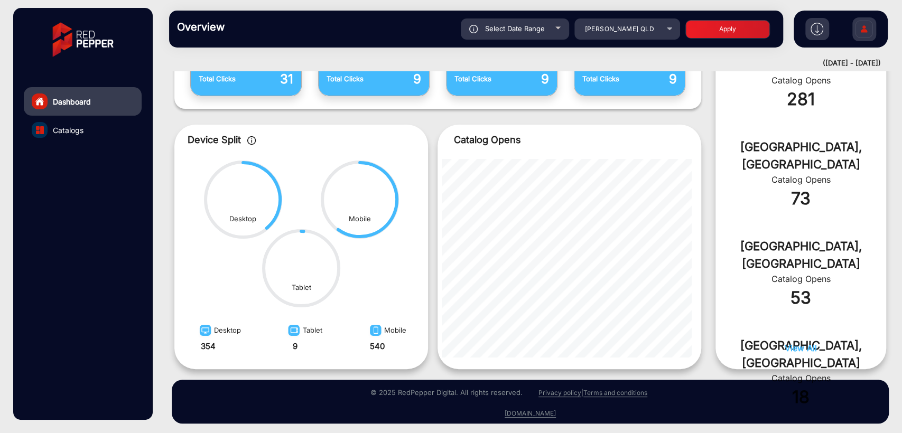
scroll to position [440, 0]
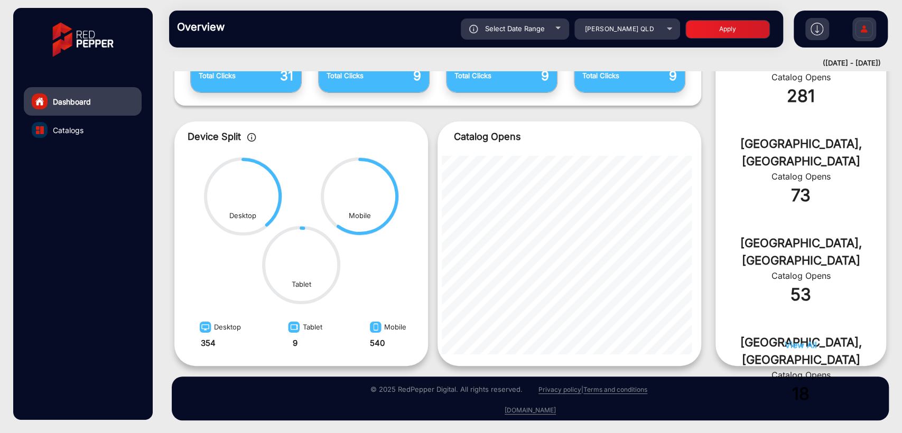
click at [62, 123] on link "Catalogs" at bounding box center [83, 130] width 118 height 29
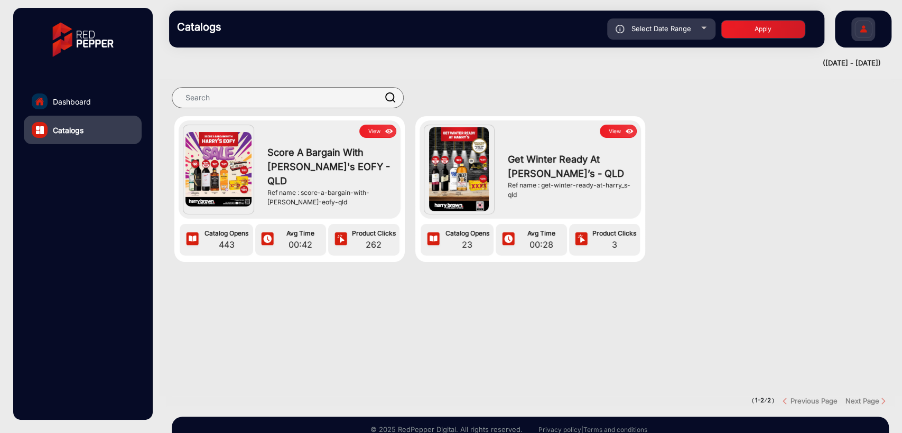
click at [386, 138] on div "Score A Bargain With [PERSON_NAME]'s EOFY - QLD Ref name : score-a-bargain-with…" at bounding box center [329, 176] width 134 height 77
click at [385, 132] on img at bounding box center [389, 132] width 12 height 12
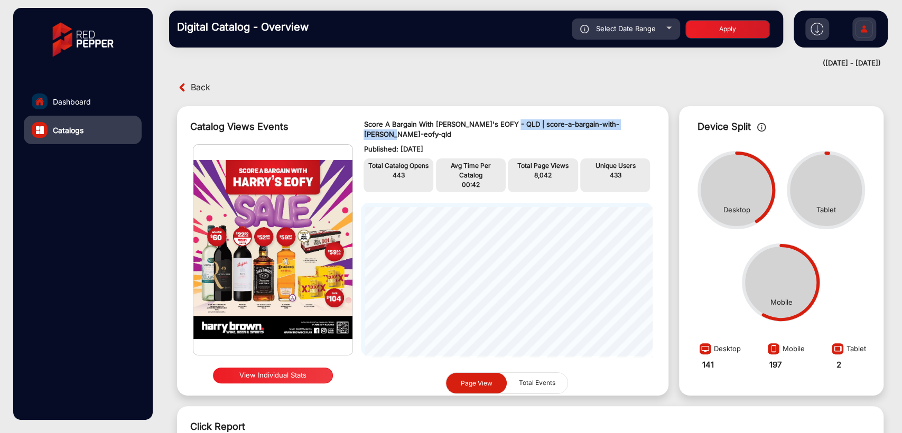
drag, startPoint x: 506, startPoint y: 120, endPoint x: 651, endPoint y: 121, distance: 145.3
click at [651, 121] on div "Score A Bargain With [PERSON_NAME]'s EOFY - QLD | score-a-bargain-with-[PERSON_…" at bounding box center [506, 250] width 312 height 279
copy p "score-a-bargain-with-[PERSON_NAME]-eofy-qld"
click at [85, 100] on span "Dashboard" at bounding box center [72, 101] width 38 height 11
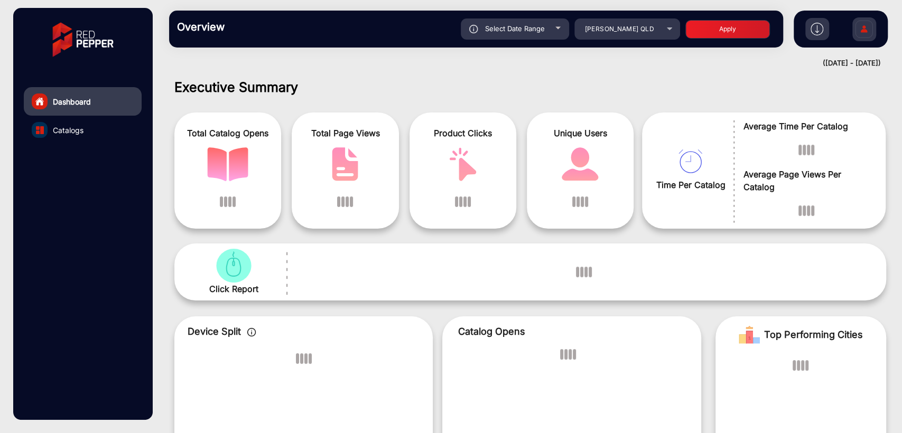
scroll to position [8, 0]
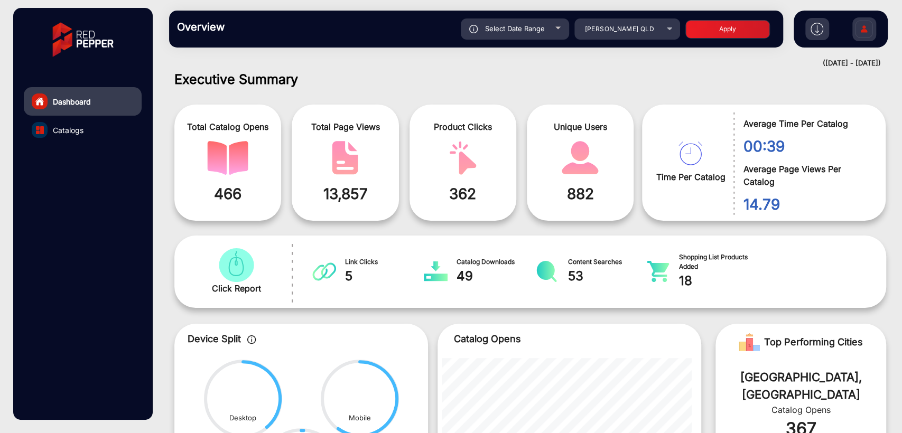
click at [513, 32] on span "Select Date Range" at bounding box center [515, 28] width 60 height 8
type input "[DATE]"
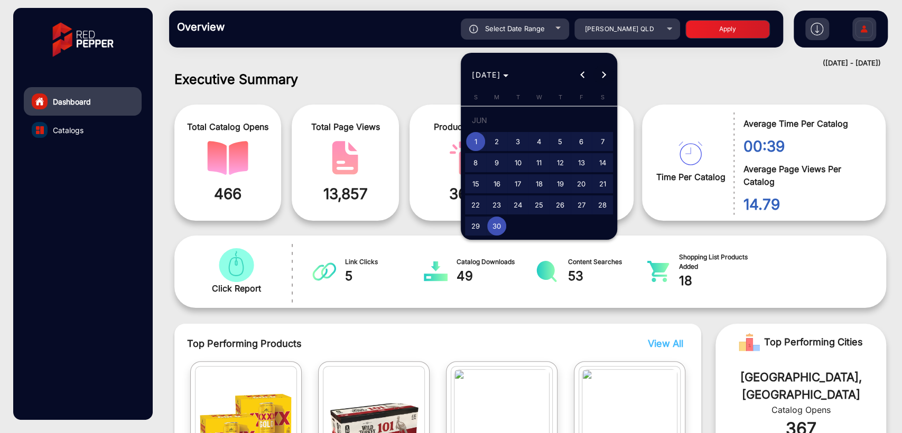
click at [600, 76] on button "Next month" at bounding box center [603, 74] width 21 height 21
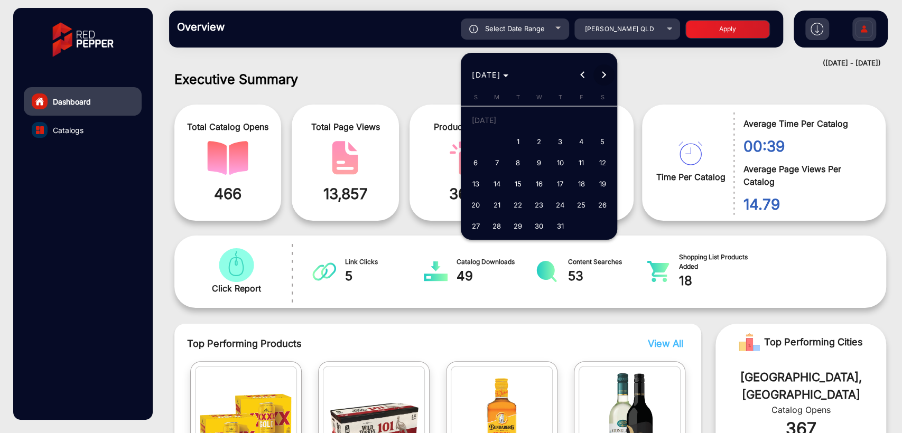
click at [605, 68] on span "Next month" at bounding box center [603, 74] width 21 height 21
click at [580, 78] on span "Previous month" at bounding box center [582, 74] width 21 height 21
click at [518, 139] on span "1" at bounding box center [517, 141] width 19 height 19
type input "[DATE]"
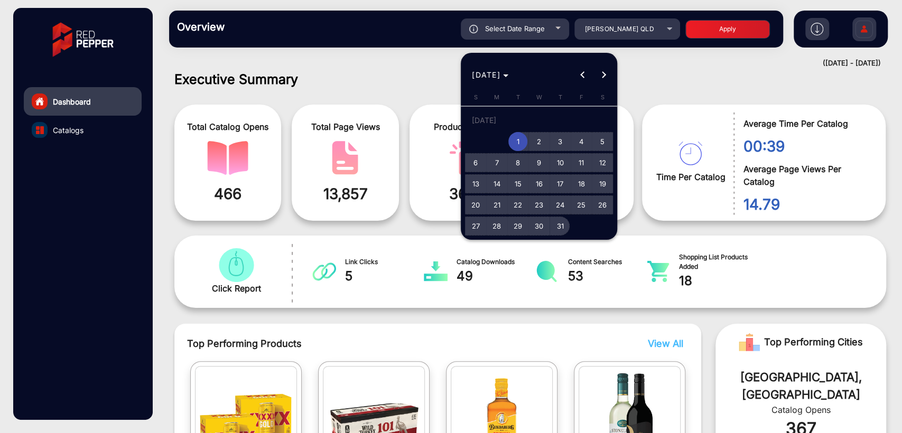
click at [563, 234] on span "31" at bounding box center [560, 226] width 19 height 19
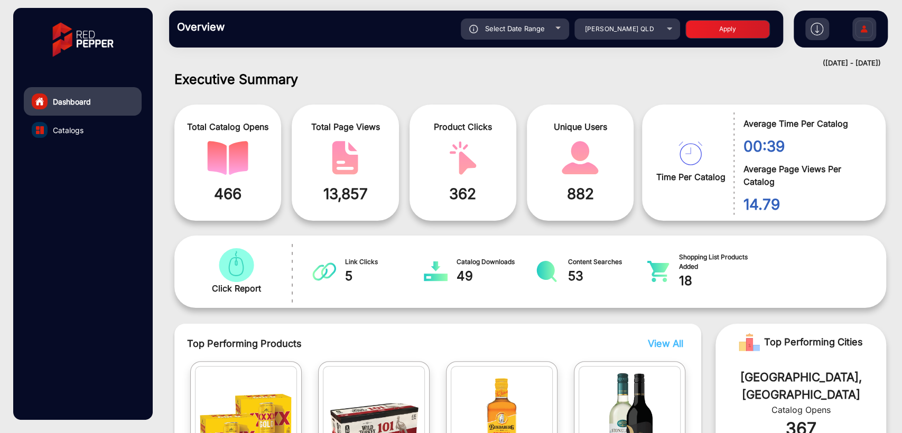
type input "[DATE]"
click at [694, 31] on button "Apply" at bounding box center [727, 29] width 85 height 18
type input "[DATE]"
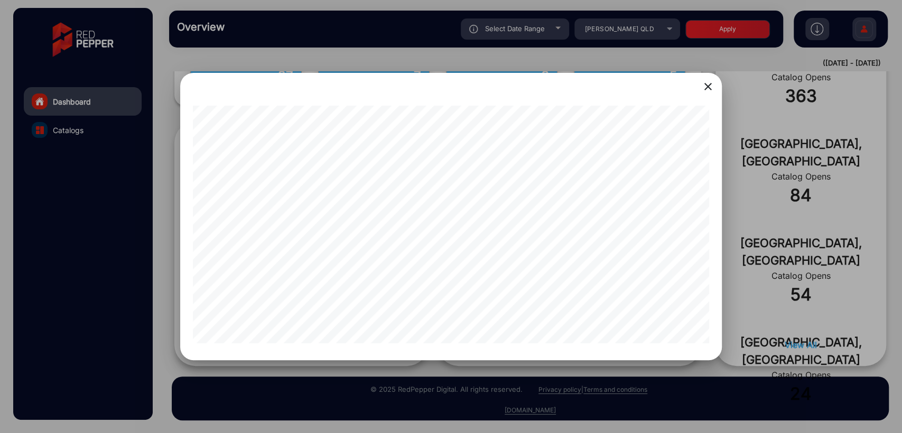
scroll to position [0, 0]
click at [141, 270] on div at bounding box center [451, 216] width 902 height 433
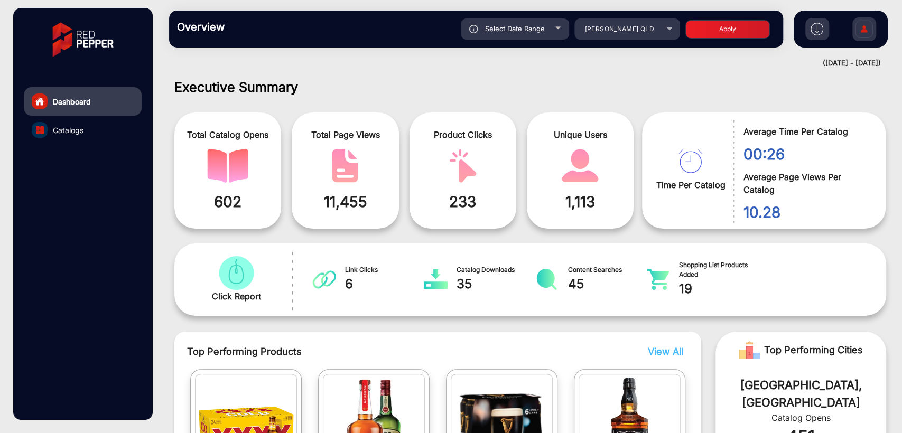
click at [526, 26] on span "Select Date Range" at bounding box center [515, 28] width 60 height 8
type input "[DATE]"
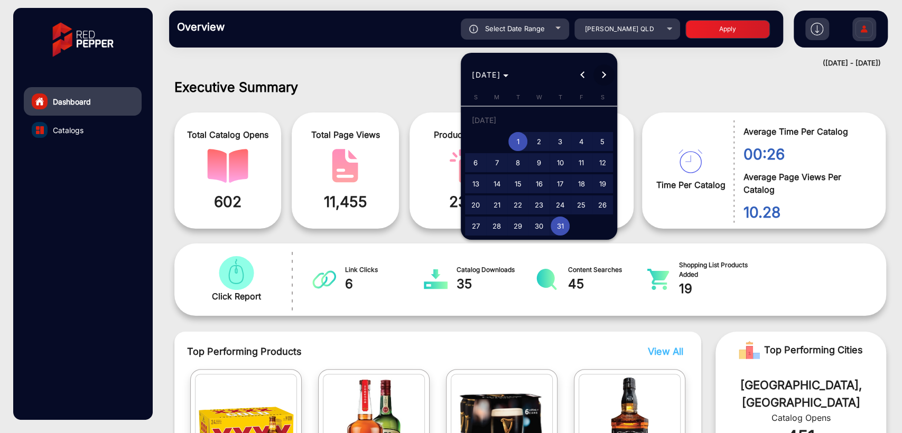
click at [603, 80] on span "Next month" at bounding box center [603, 74] width 21 height 21
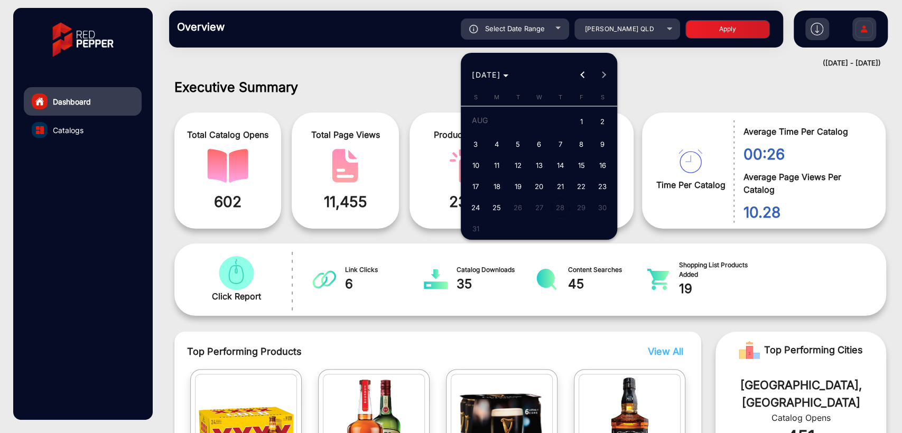
click at [573, 122] on span "1" at bounding box center [581, 122] width 19 height 22
type input "[DATE]"
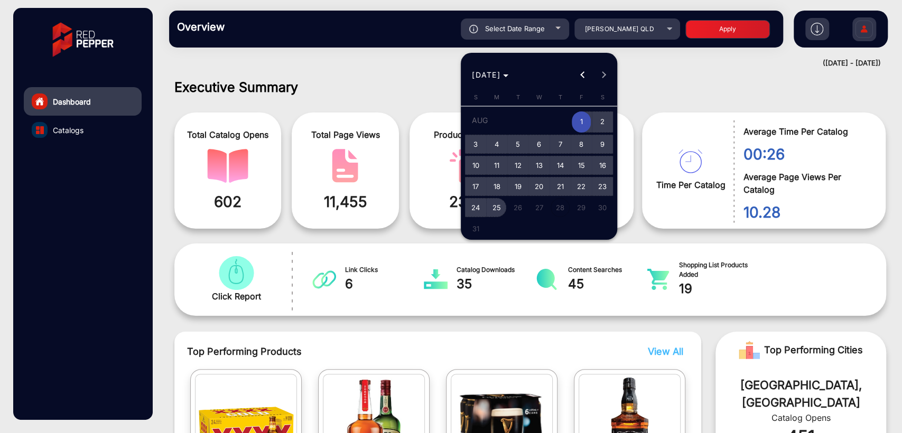
click at [494, 210] on span "25" at bounding box center [496, 207] width 19 height 19
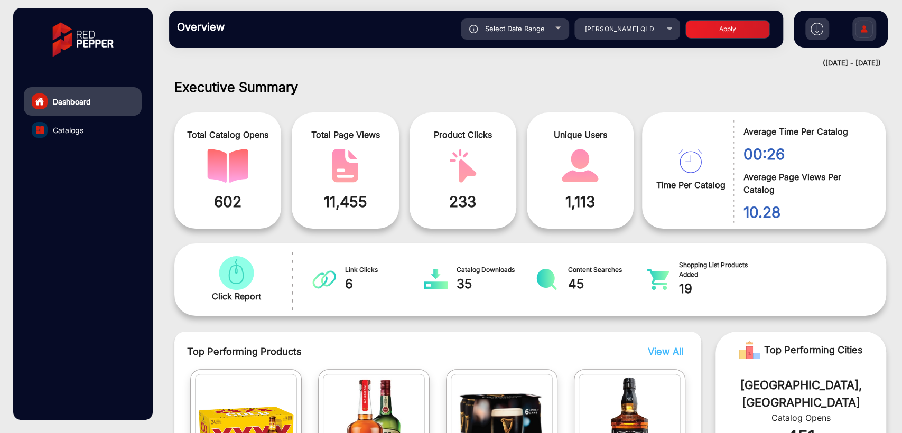
type input "[DATE]"
click at [718, 29] on button "Apply" at bounding box center [727, 29] width 85 height 18
type input "[DATE]"
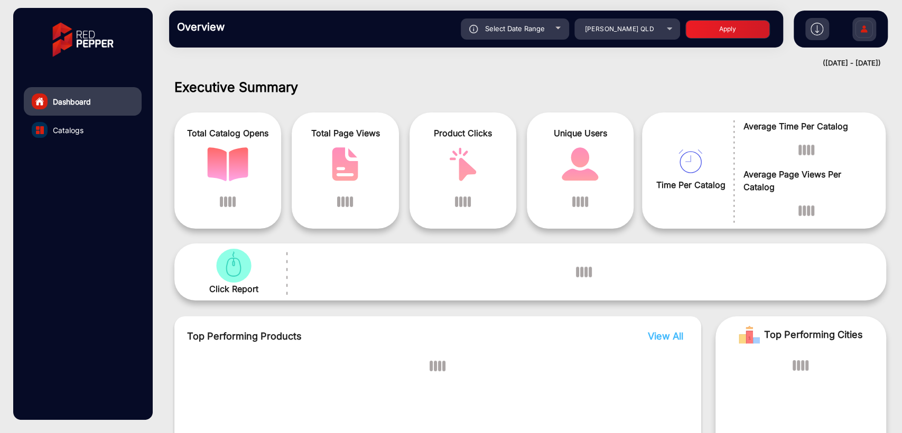
scroll to position [8, 0]
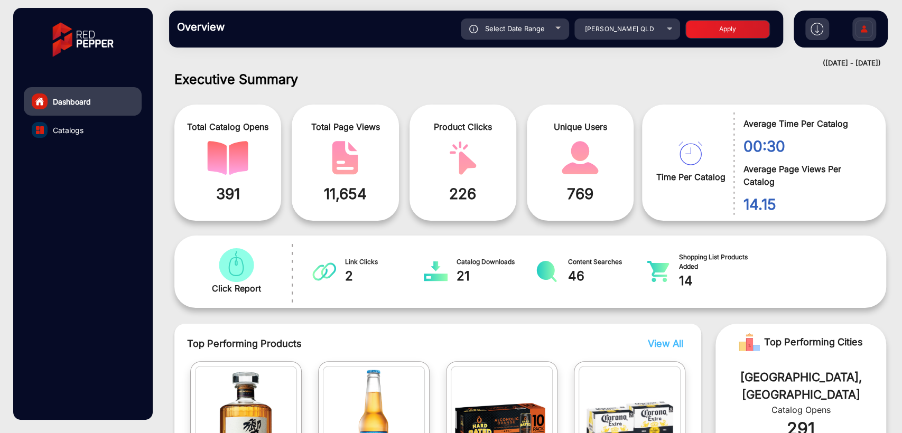
click at [738, 25] on button "Apply" at bounding box center [727, 29] width 85 height 18
type input "[DATE]"
click at [738, 25] on button "Apply" at bounding box center [727, 29] width 85 height 18
type input "[DATE]"
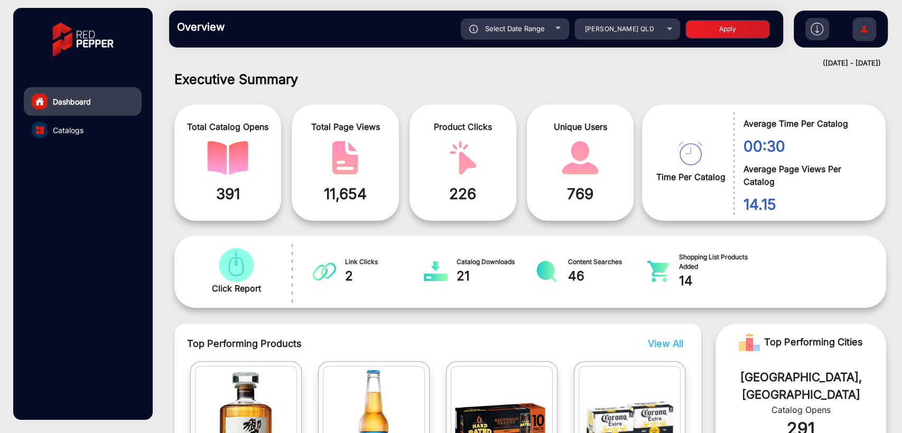
type input "[DATE]"
click at [738, 25] on button "Apply" at bounding box center [727, 29] width 85 height 18
type input "[DATE]"
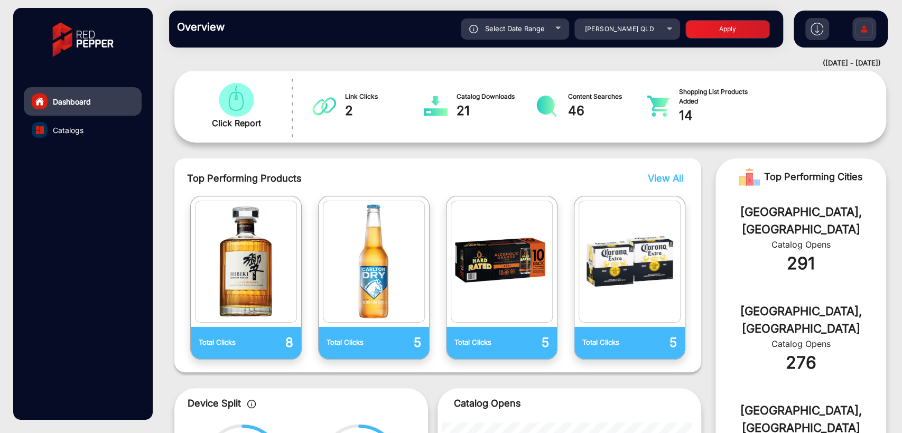
scroll to position [440, 0]
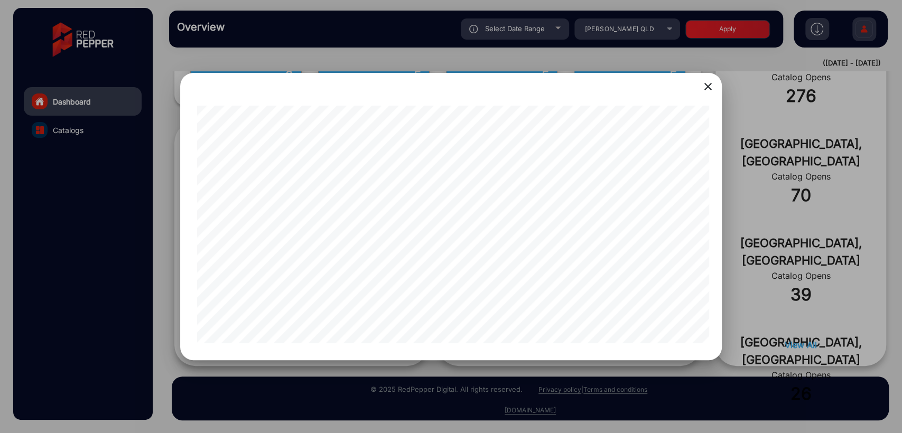
click at [706, 89] on mat-icon "close" at bounding box center [708, 86] width 13 height 13
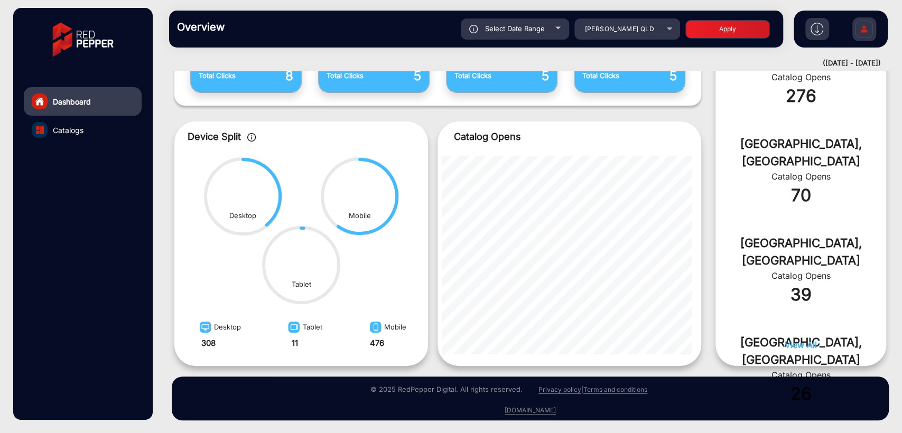
click at [521, 40] on div "Overview Reports Understand what makes your customers tick and learn how they a…" at bounding box center [476, 29] width 614 height 37
click at [520, 36] on div "Select Date Range" at bounding box center [515, 28] width 108 height 21
type input "[DATE]"
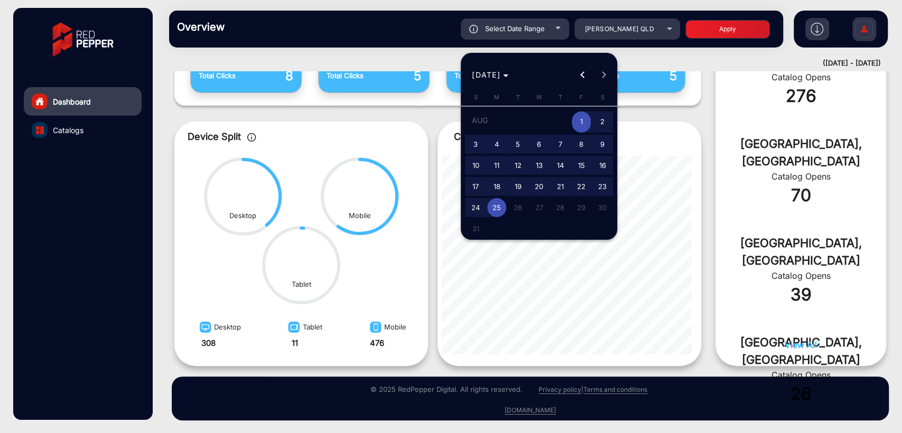
click at [495, 183] on span "18" at bounding box center [496, 186] width 19 height 19
type input "[DATE]"
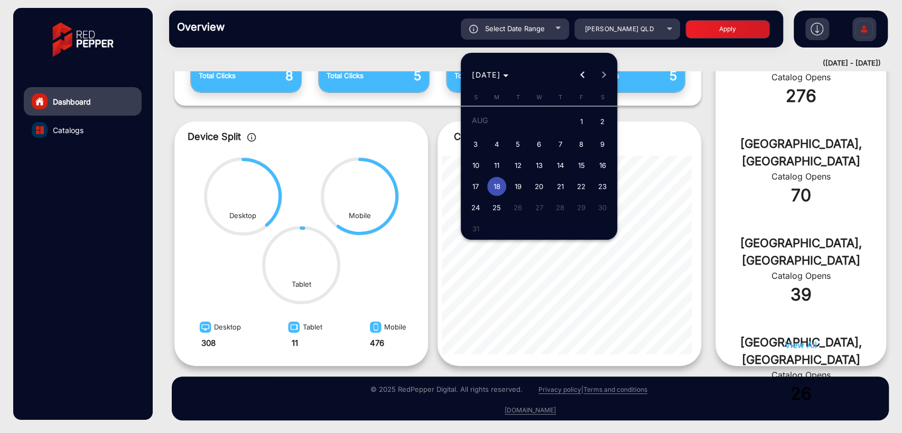
click at [495, 183] on span "18" at bounding box center [496, 186] width 19 height 19
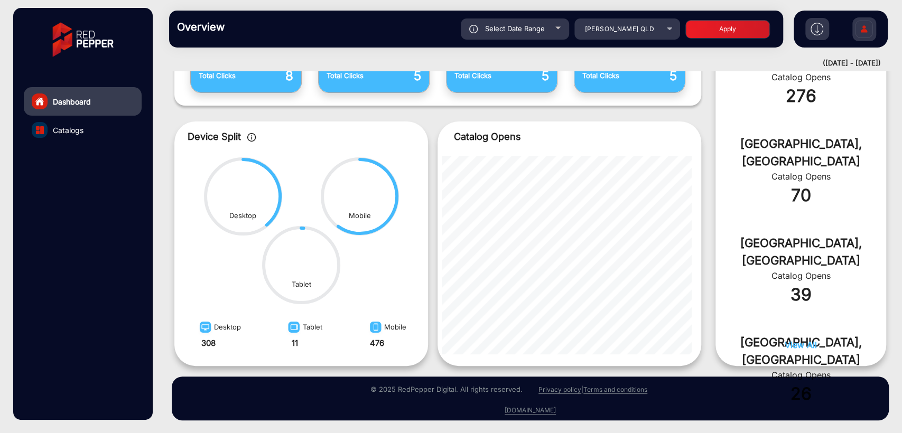
type input "[DATE]"
click at [701, 29] on button "Apply" at bounding box center [727, 29] width 85 height 18
type input "[DATE]"
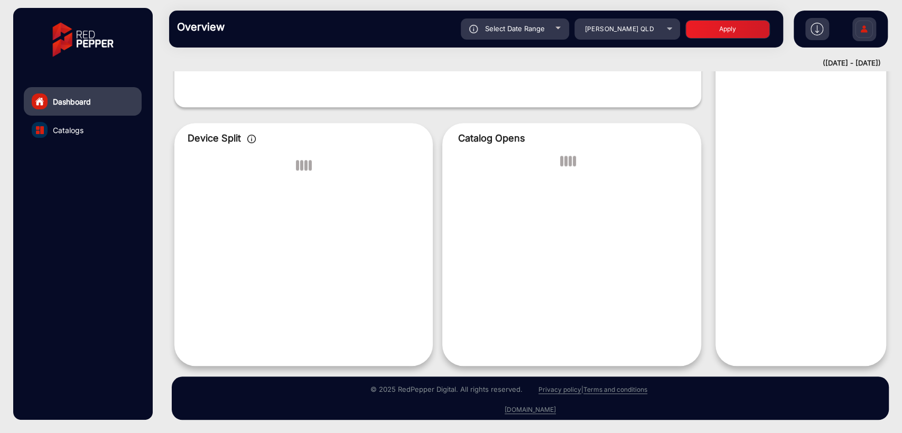
scroll to position [8, 0]
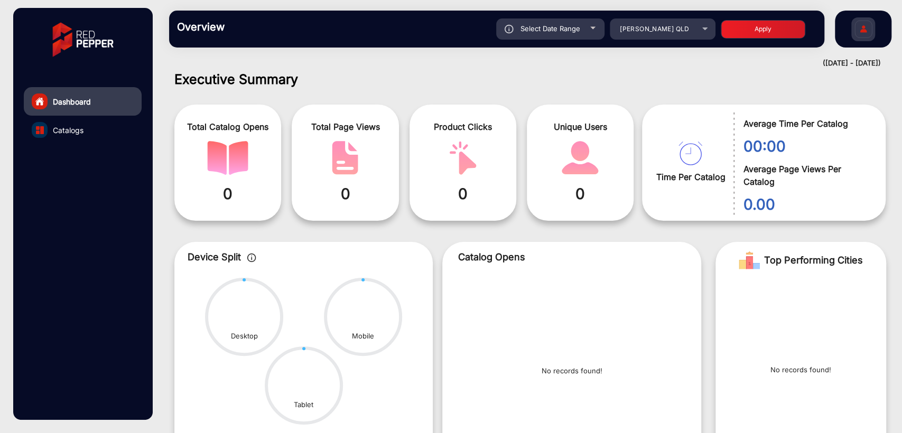
click at [575, 34] on div "Select Date Range" at bounding box center [550, 28] width 108 height 21
type input "[DATE]"
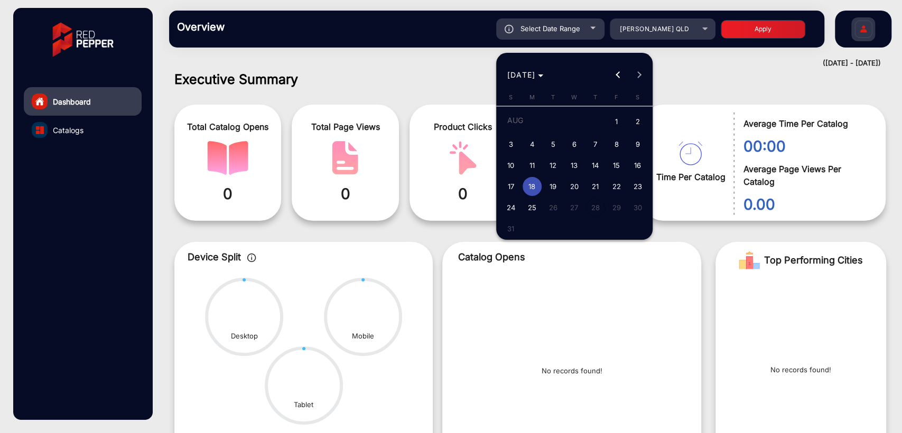
click at [570, 185] on span "20" at bounding box center [574, 186] width 19 height 19
type input "[DATE]"
click at [570, 185] on span "20" at bounding box center [574, 186] width 19 height 19
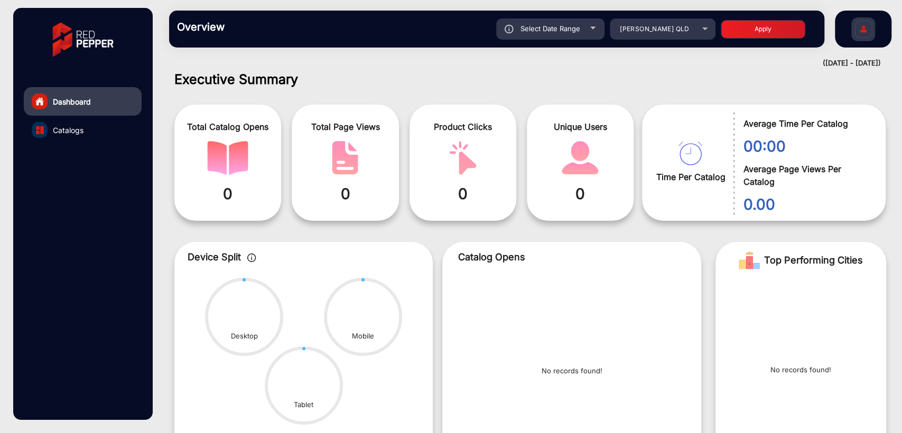
type input "[DATE]"
click at [756, 32] on button "Apply" at bounding box center [763, 29] width 85 height 18
type input "[DATE]"
click at [552, 35] on div "Select Date Range" at bounding box center [550, 28] width 108 height 21
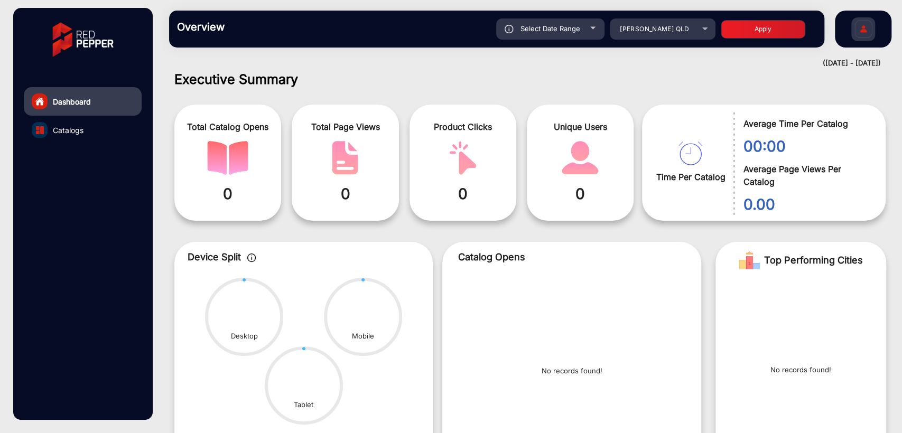
type input "[DATE]"
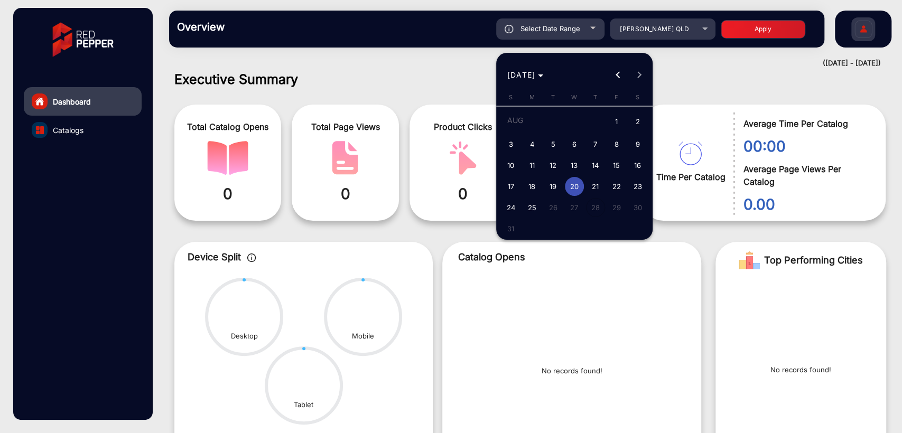
click at [553, 185] on span "19" at bounding box center [553, 186] width 19 height 19
type input "[DATE]"
click at [553, 185] on span "19" at bounding box center [553, 186] width 19 height 19
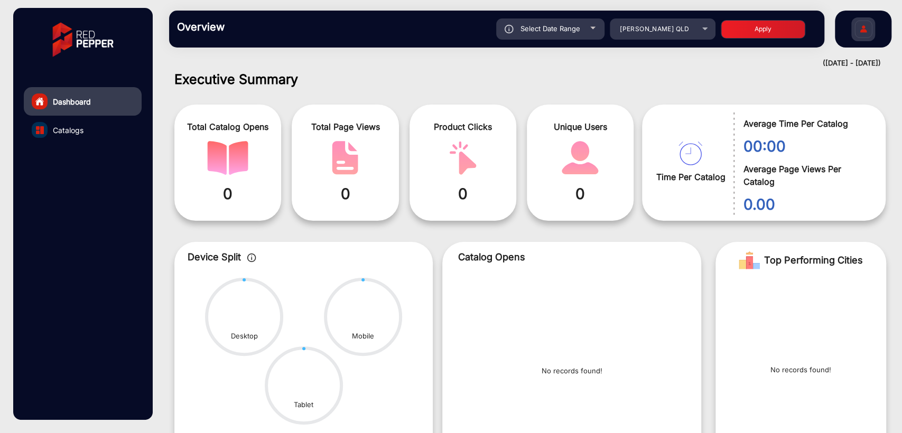
type input "[DATE]"
click at [547, 34] on div "Select Date Range" at bounding box center [550, 28] width 108 height 21
type input "[DATE]"
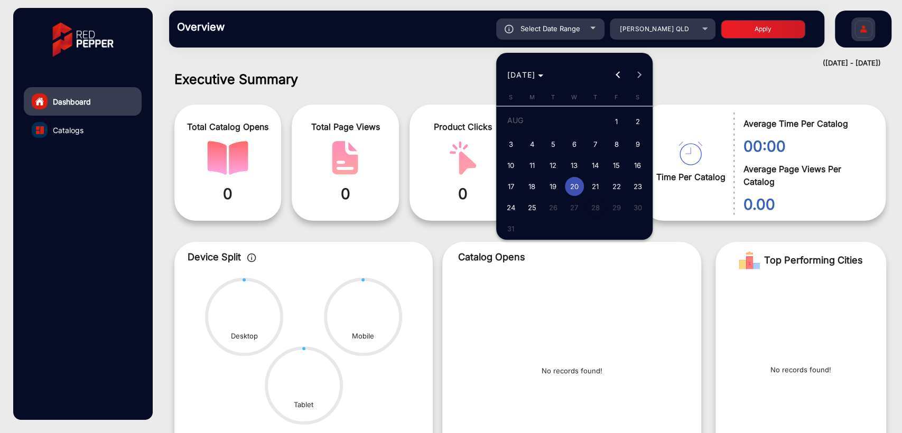
click at [573, 188] on span "20" at bounding box center [574, 186] width 19 height 19
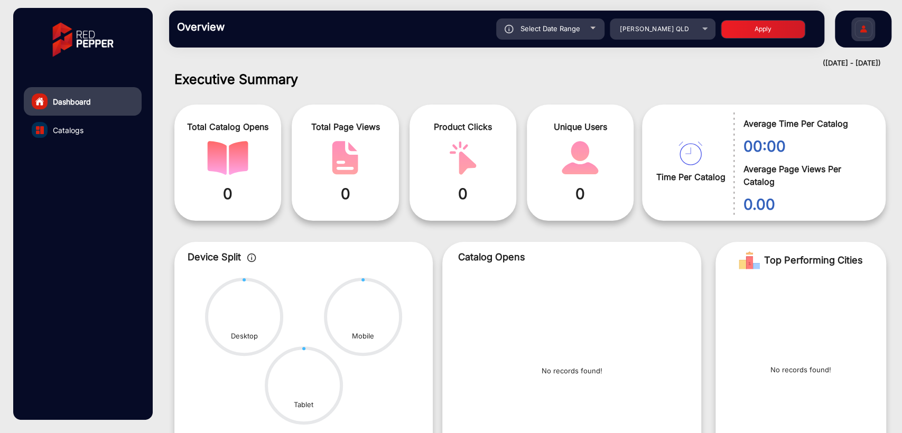
type input "[DATE]"
click at [745, 24] on button "Apply" at bounding box center [763, 29] width 85 height 18
type input "[DATE]"
click at [664, 32] on span "[PERSON_NAME] QLD" at bounding box center [654, 29] width 69 height 8
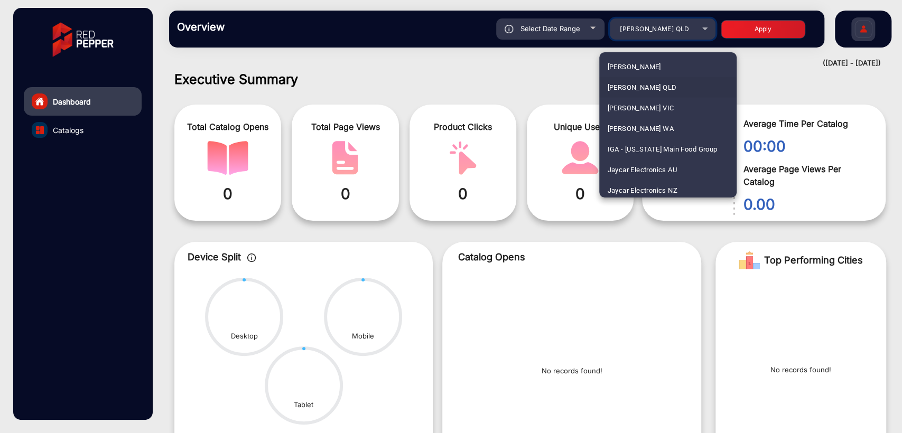
scroll to position [1606, 0]
click at [636, 82] on span "[PERSON_NAME]" at bounding box center [634, 88] width 53 height 21
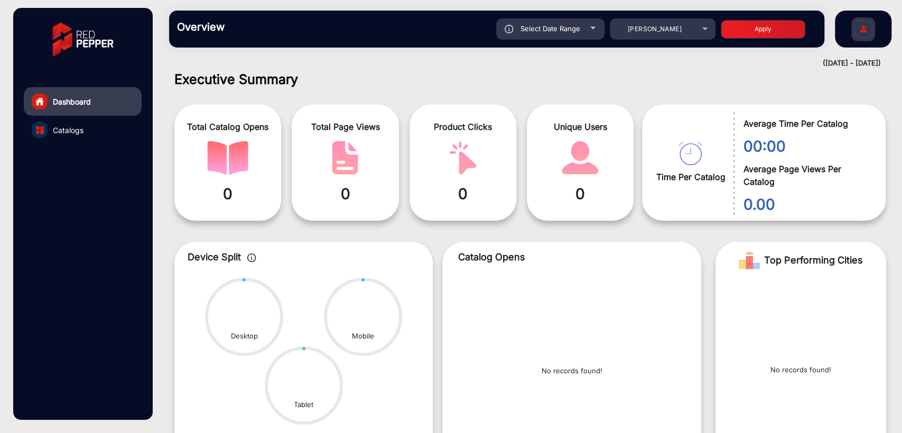
click at [742, 31] on button "Apply" at bounding box center [763, 29] width 85 height 18
type input "[DATE]"
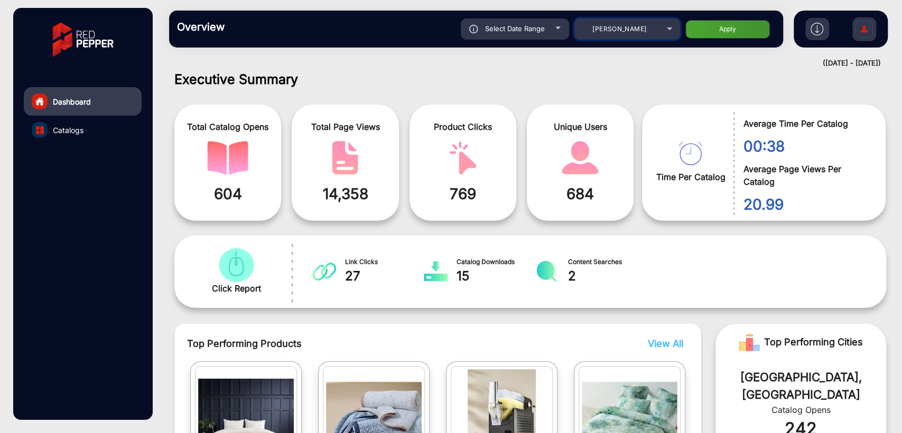
click at [591, 31] on div "[PERSON_NAME]" at bounding box center [619, 29] width 85 height 13
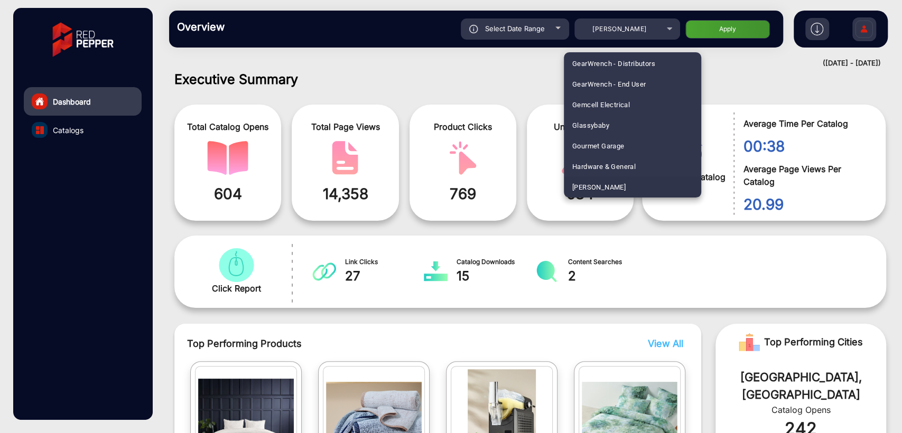
scroll to position [1589, 0]
click at [591, 130] on span "[PERSON_NAME] QLD" at bounding box center [606, 126] width 69 height 21
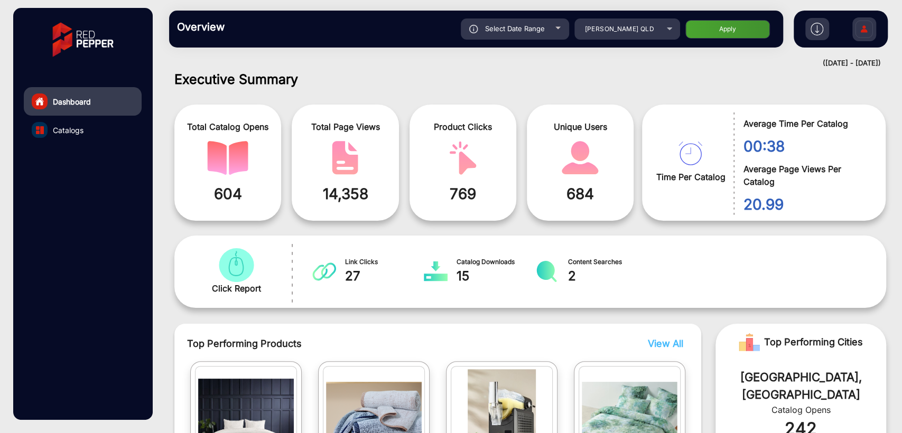
click at [721, 31] on button "Apply" at bounding box center [727, 29] width 85 height 18
type input "[DATE]"
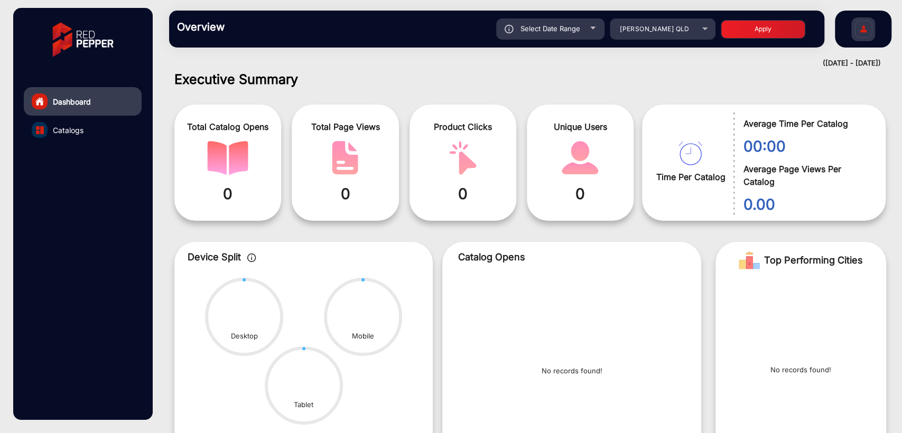
click at [542, 31] on span "Select Date Range" at bounding box center [550, 28] width 60 height 8
type input "[DATE]"
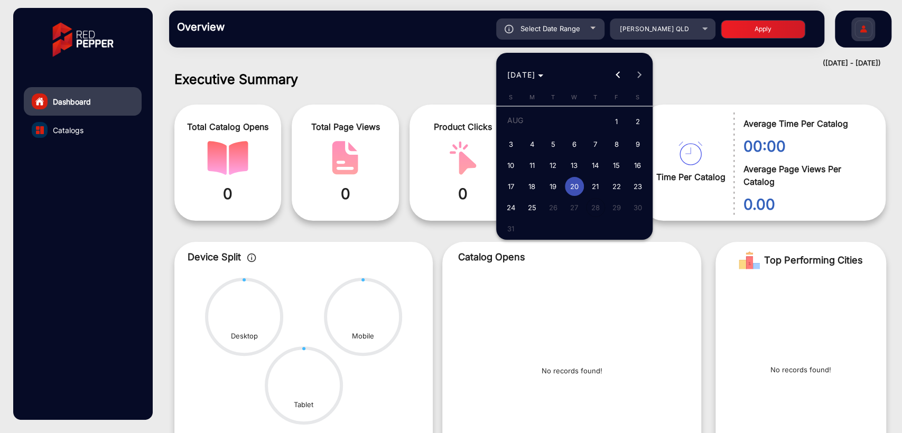
click at [417, 77] on div at bounding box center [451, 216] width 902 height 433
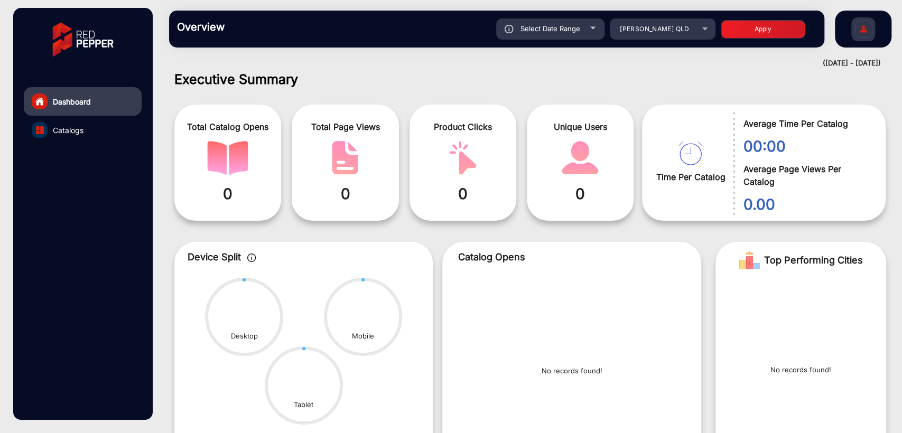
click at [525, 30] on span "Select Date Range" at bounding box center [550, 28] width 60 height 8
type input "[DATE]"
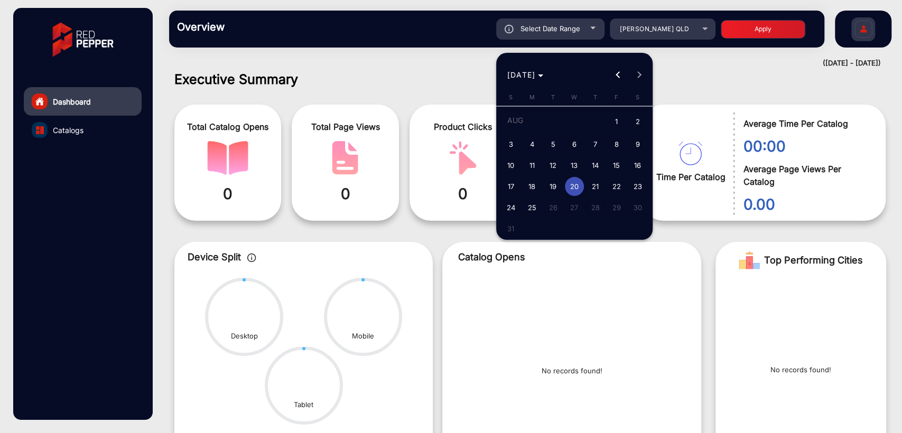
click at [509, 187] on span "17" at bounding box center [510, 186] width 19 height 19
type input "[DATE]"
click at [640, 190] on span "23" at bounding box center [637, 186] width 19 height 19
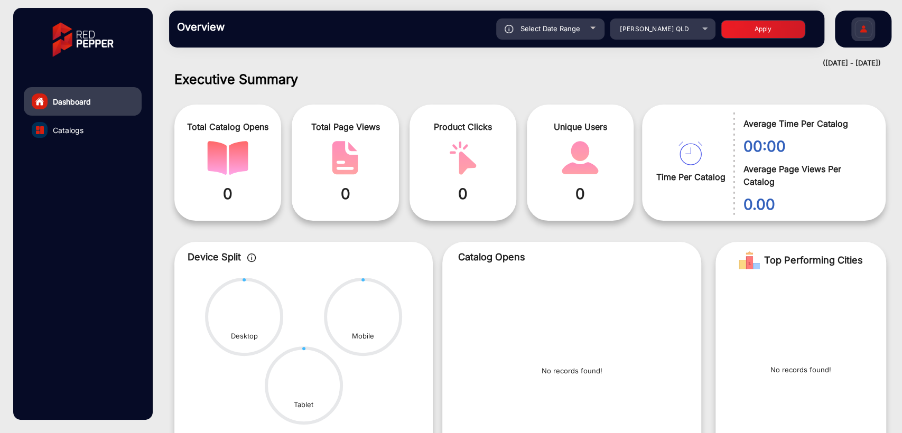
type input "[DATE]"
click at [761, 36] on button "Apply" at bounding box center [763, 29] width 85 height 18
type input "[DATE]"
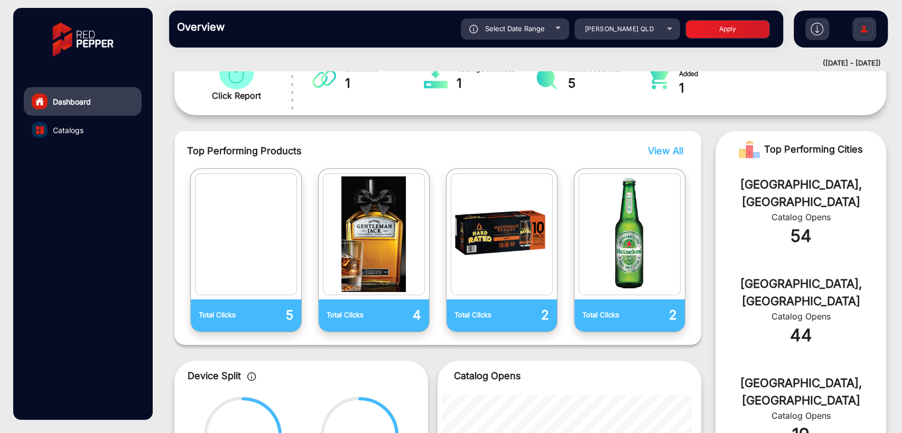
scroll to position [440, 0]
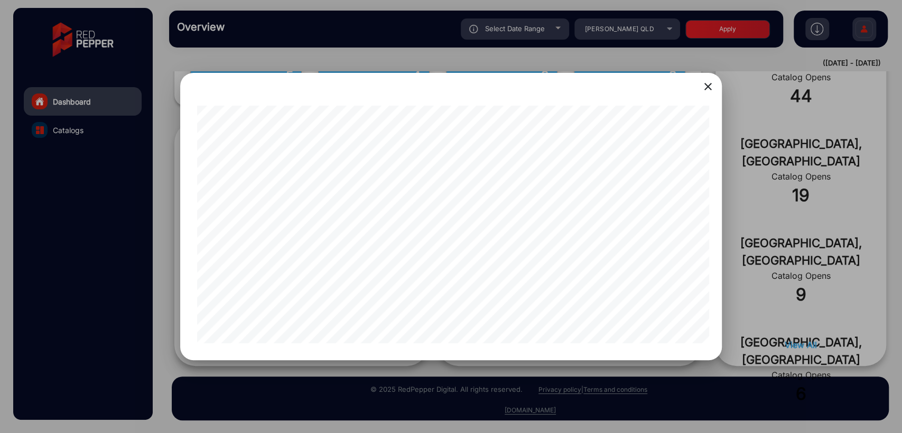
click at [774, 238] on div at bounding box center [451, 216] width 902 height 433
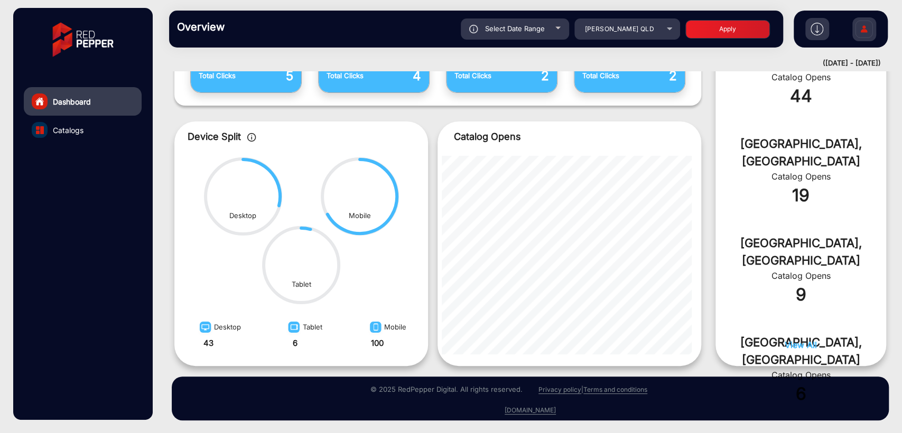
click at [526, 31] on span "Select Date Range" at bounding box center [515, 28] width 60 height 8
type input "[DATE]"
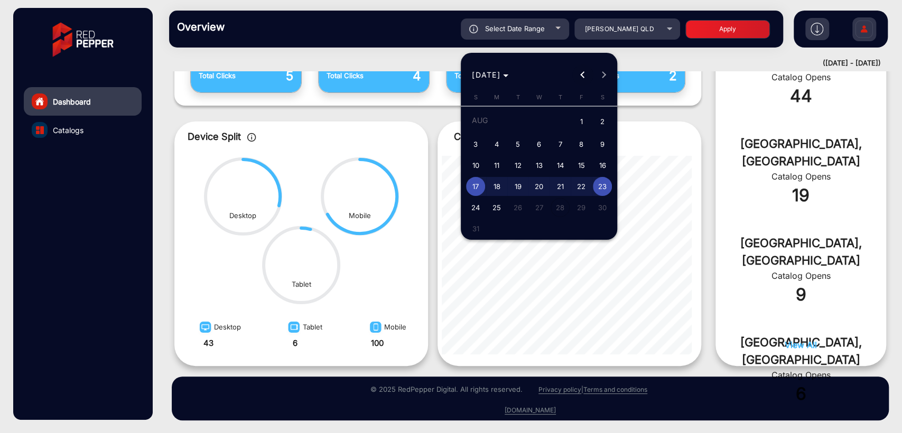
click at [580, 77] on span "Previous month" at bounding box center [582, 74] width 21 height 21
click at [609, 72] on span "Next month" at bounding box center [603, 74] width 21 height 21
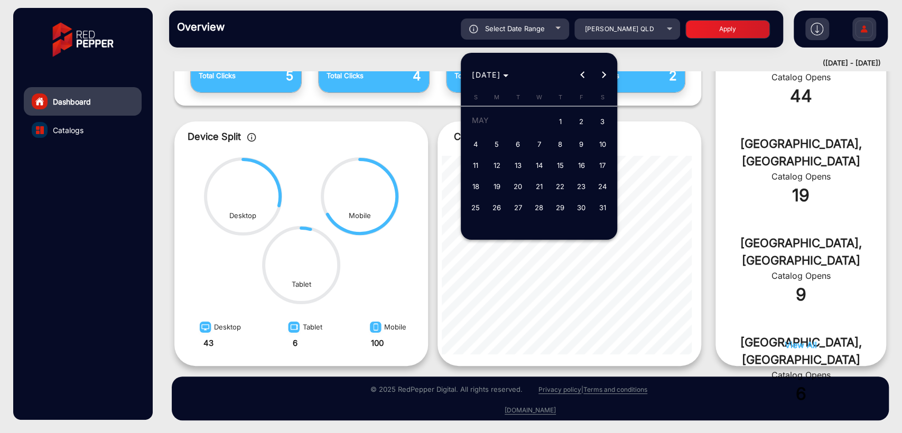
click at [554, 119] on span "1" at bounding box center [560, 122] width 19 height 22
type input "[DATE]"
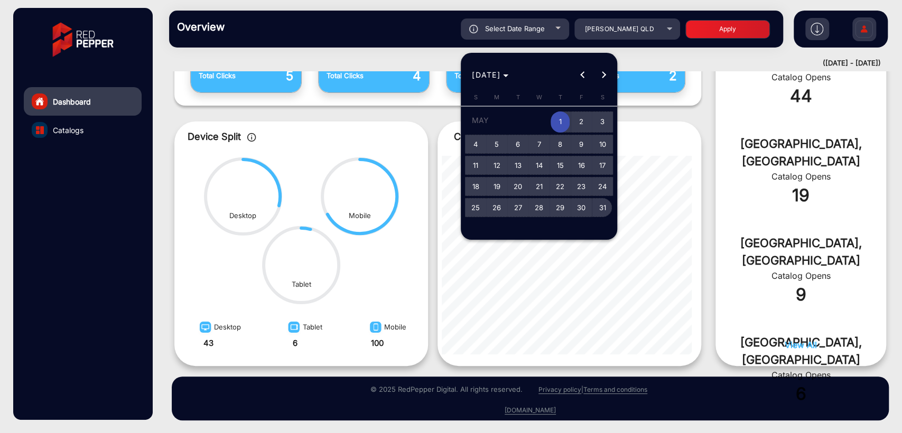
click at [596, 204] on span "31" at bounding box center [602, 207] width 19 height 19
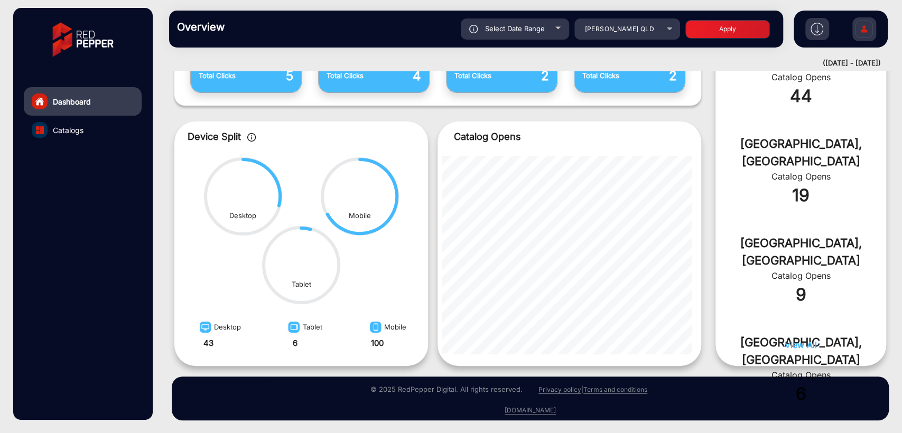
type input "[DATE]"
click at [714, 38] on div "Select Date Range [DATE] [DATE] – [DATE] End date [PERSON_NAME] QLD Apply" at bounding box center [506, 28] width 538 height 21
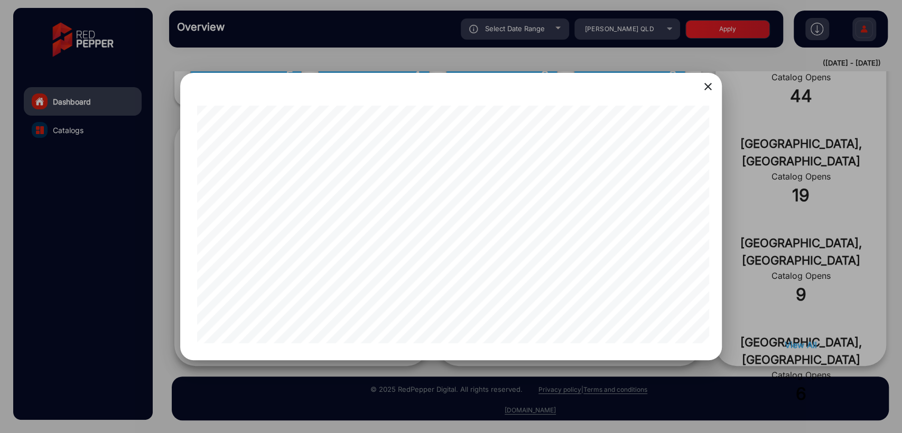
click at [708, 86] on mat-icon "close" at bounding box center [708, 86] width 13 height 13
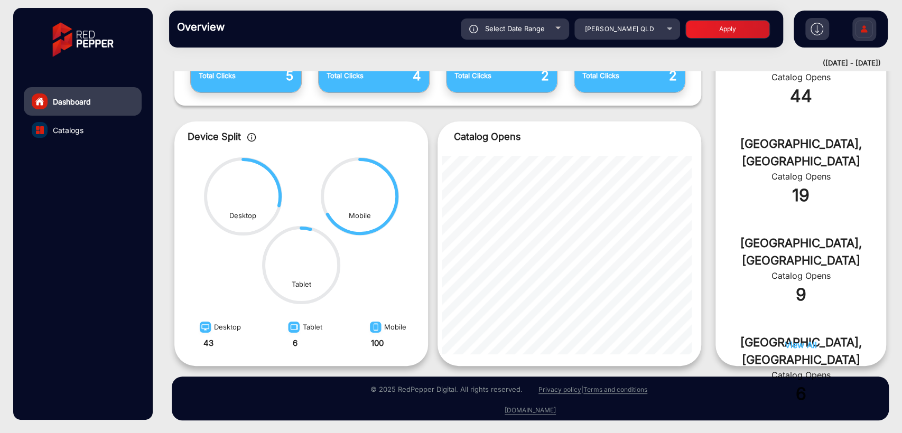
scroll to position [0, 0]
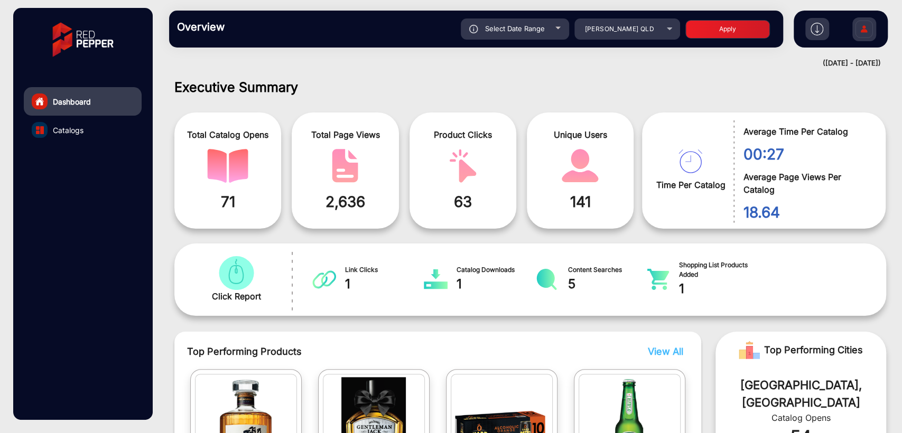
click at [516, 35] on div "Select Date Range" at bounding box center [515, 28] width 108 height 21
type input "[DATE]"
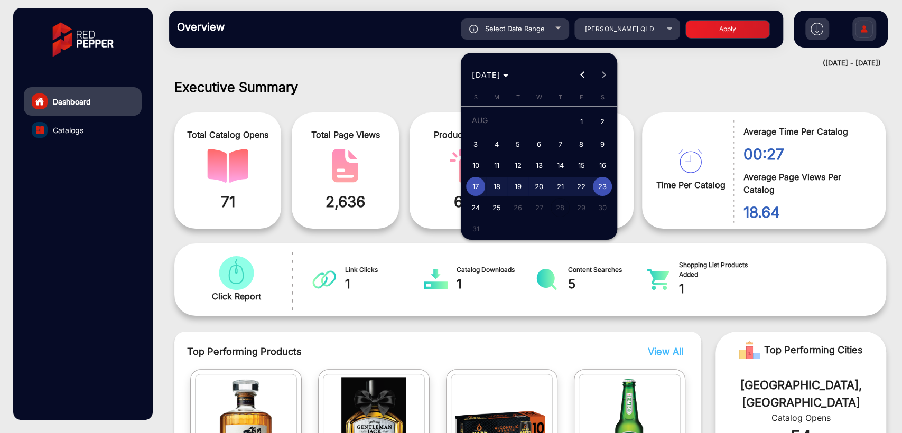
click at [723, 74] on div at bounding box center [451, 216] width 902 height 433
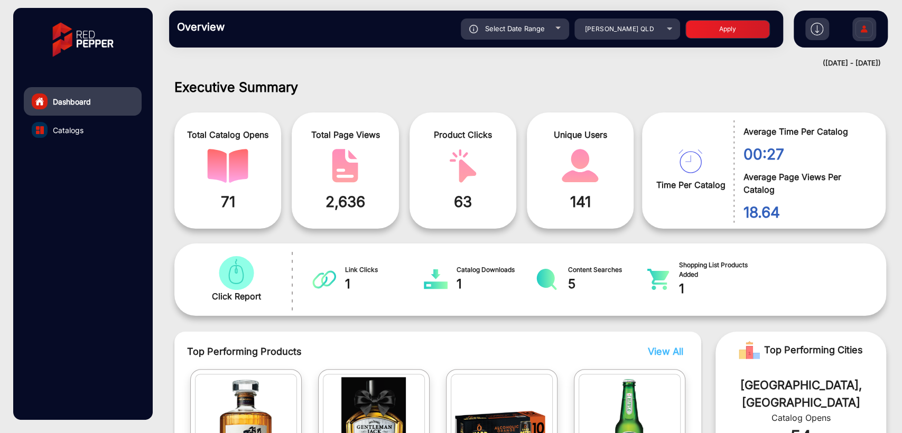
click at [718, 36] on button "Apply" at bounding box center [727, 29] width 85 height 18
type input "[DATE]"
click at [516, 35] on div "Select Date Range" at bounding box center [515, 28] width 108 height 21
type input "[DATE]"
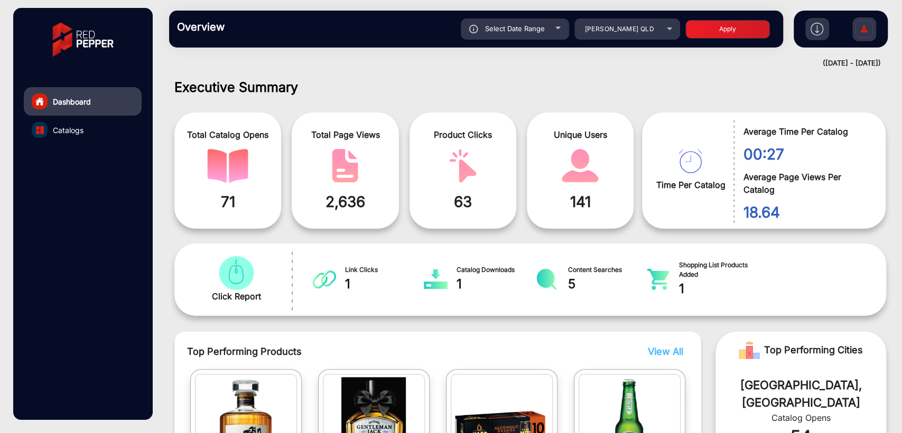
type input "[DATE]"
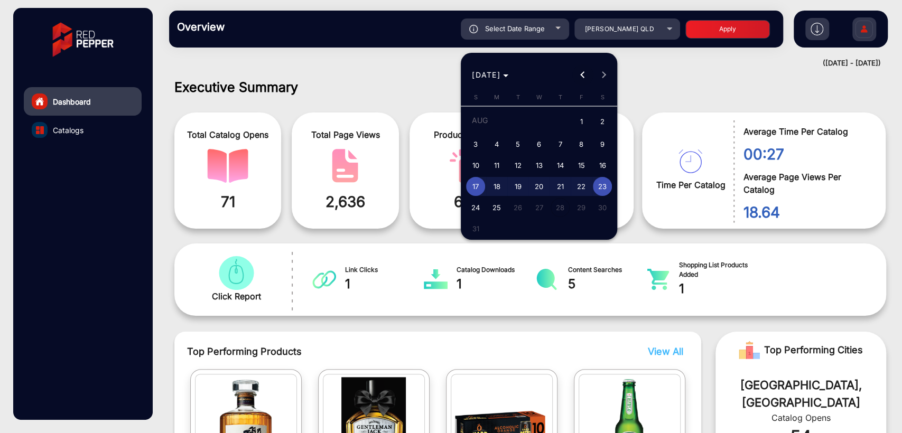
click at [584, 80] on span "Previous month" at bounding box center [582, 74] width 21 height 21
click at [600, 78] on span "Next month" at bounding box center [603, 74] width 21 height 21
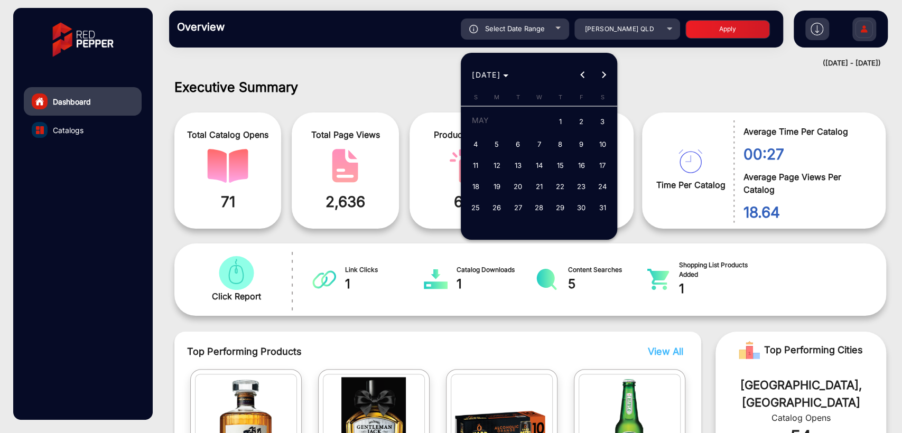
click at [554, 125] on span "1" at bounding box center [560, 122] width 19 height 22
type input "[DATE]"
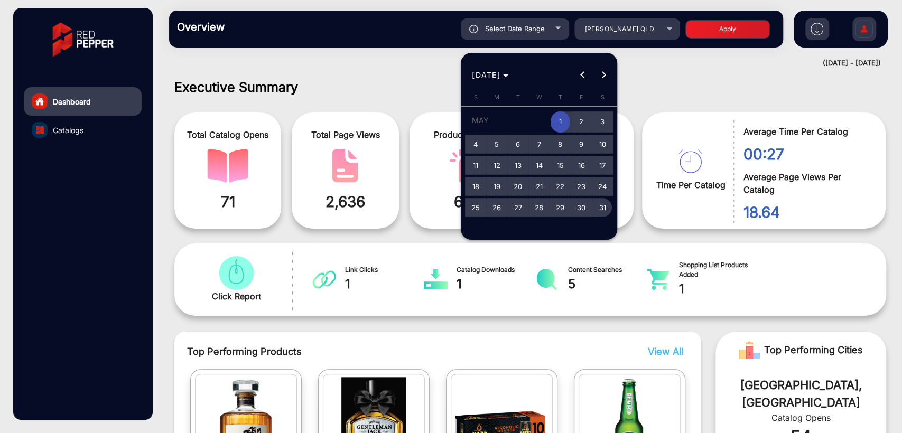
click at [597, 204] on span "31" at bounding box center [602, 207] width 19 height 19
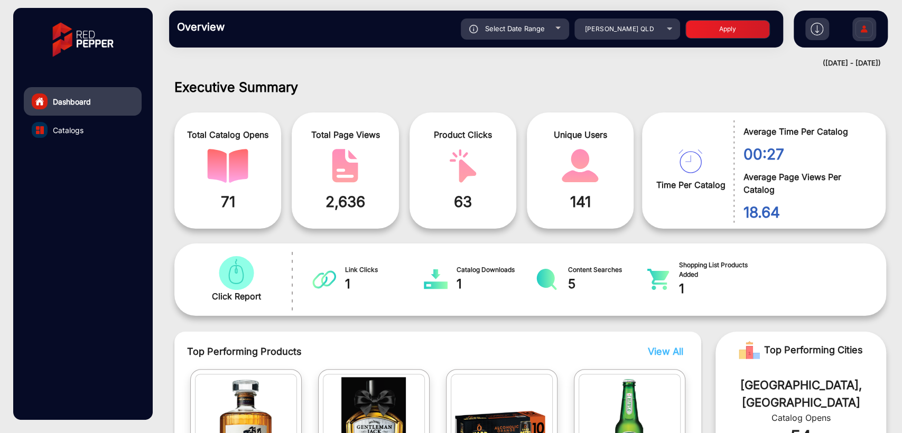
type input "[DATE]"
click at [619, 34] on div "[PERSON_NAME] QLD" at bounding box center [619, 29] width 85 height 13
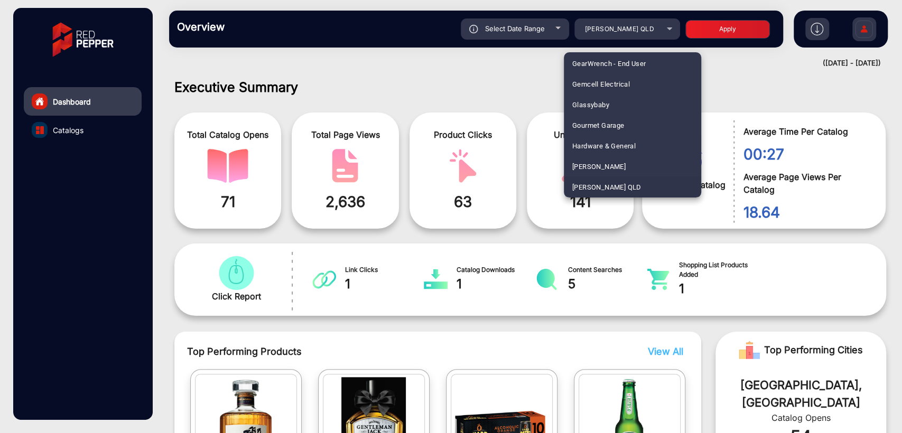
scroll to position [188, 0]
click at [614, 122] on span "Australian Butchers Store" at bounding box center [612, 126] width 81 height 21
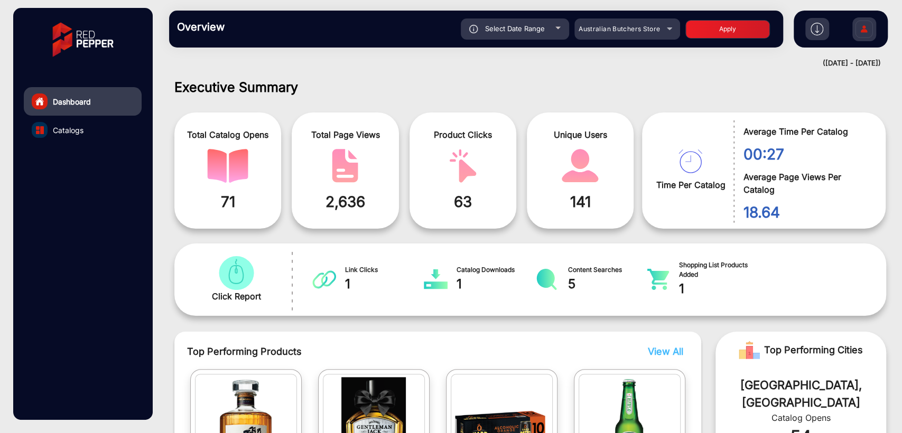
click at [706, 30] on button "Apply" at bounding box center [727, 29] width 85 height 18
type input "[DATE]"
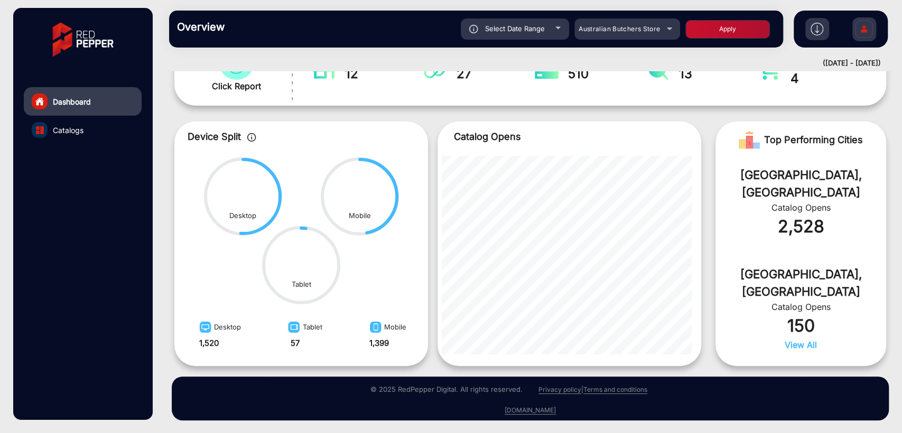
scroll to position [0, 0]
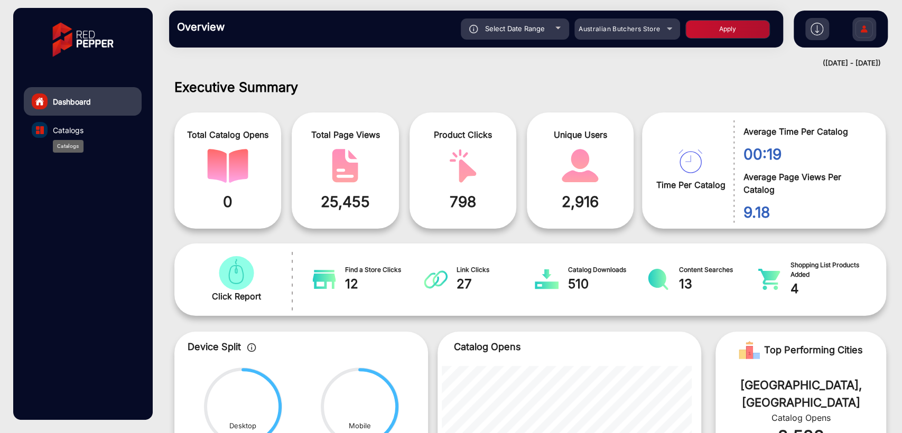
click at [59, 128] on span "Catalogs" at bounding box center [68, 130] width 31 height 11
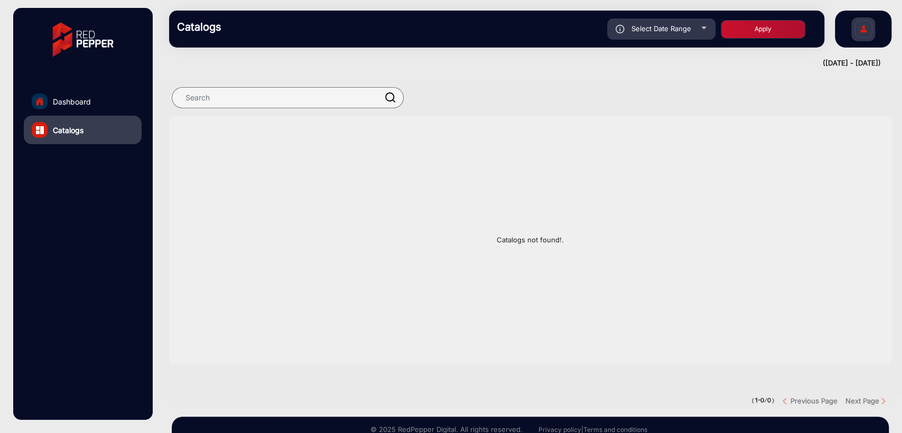
click at [70, 108] on link "Dashboard" at bounding box center [83, 101] width 118 height 29
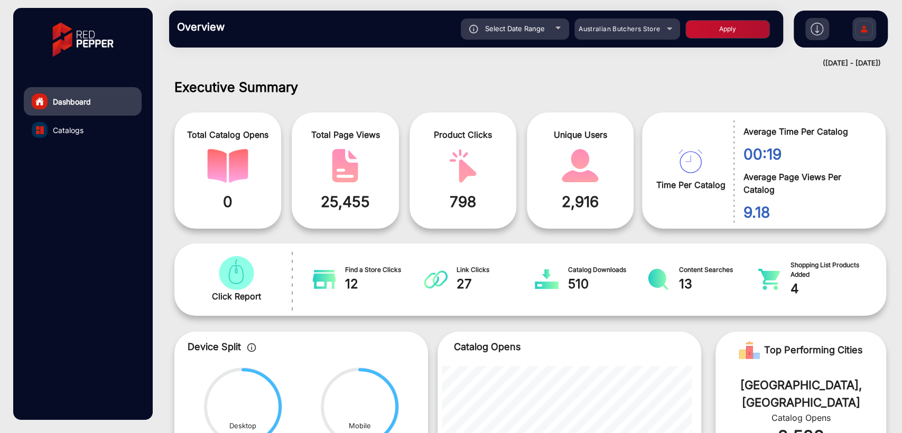
click at [522, 40] on div "Overview Reports Understand what makes your customers tick and learn how they a…" at bounding box center [476, 29] width 614 height 37
click at [538, 22] on div "Select Date Range" at bounding box center [515, 28] width 108 height 21
type input "[DATE]"
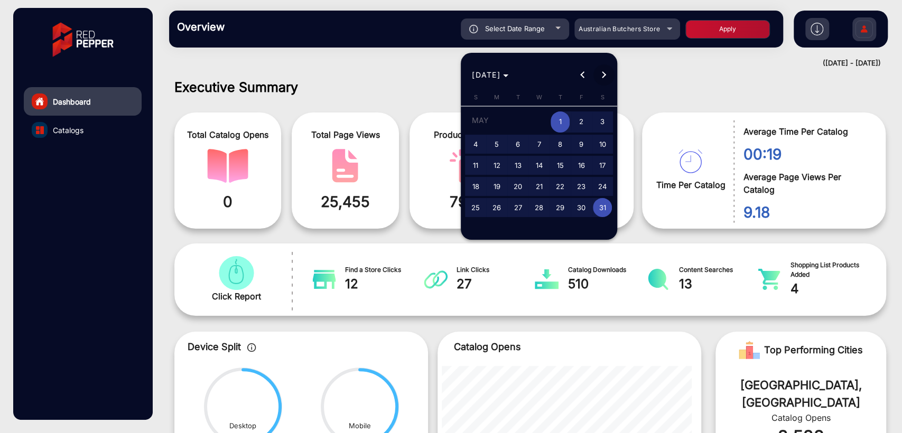
click at [600, 71] on span "Next month" at bounding box center [603, 74] width 21 height 21
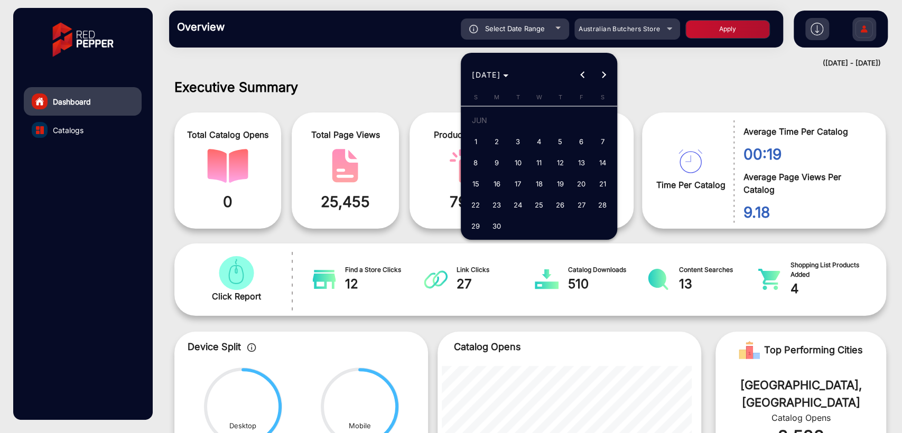
click at [476, 137] on span "1" at bounding box center [475, 141] width 19 height 19
type input "[DATE]"
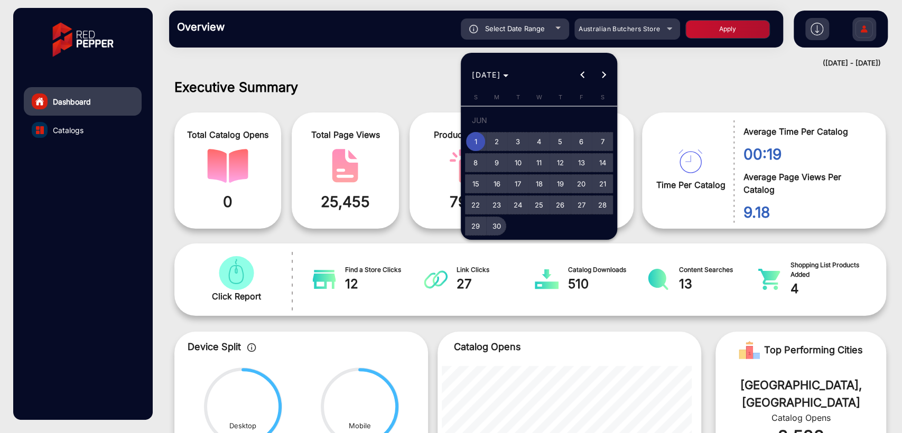
click at [497, 225] on span "30" at bounding box center [496, 226] width 19 height 19
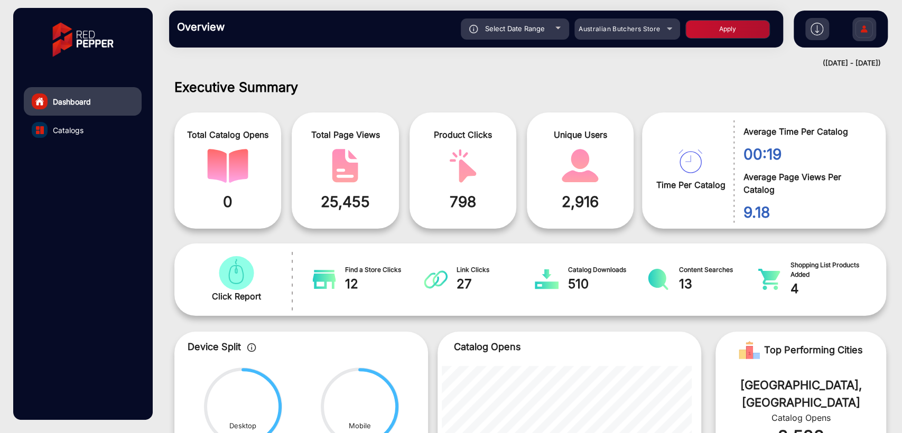
type input "[DATE]"
click at [727, 30] on button "Apply" at bounding box center [727, 29] width 85 height 18
type input "[DATE]"
click at [733, 23] on button "Apply" at bounding box center [727, 29] width 85 height 18
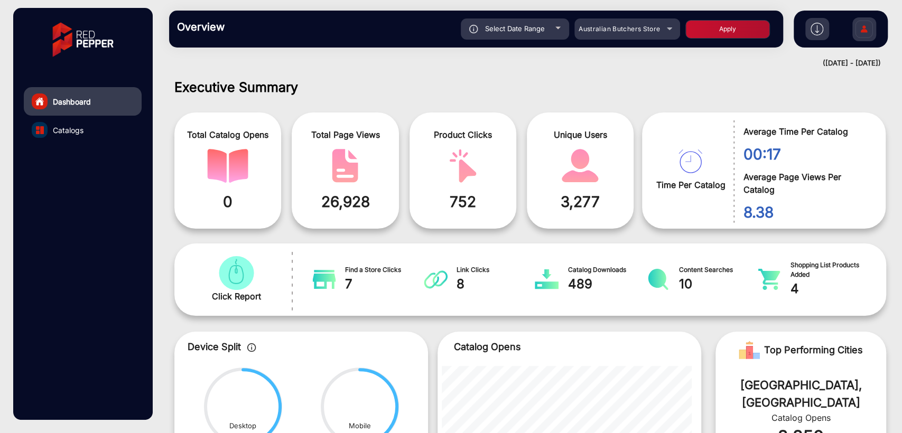
type input "[DATE]"
click at [545, 31] on div "Select Date Range" at bounding box center [515, 28] width 108 height 21
type input "[DATE]"
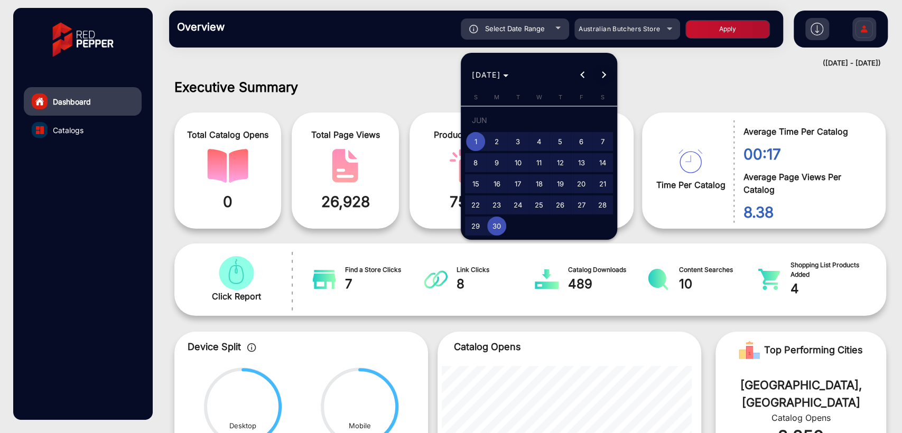
click at [600, 73] on button "Next month" at bounding box center [603, 74] width 21 height 21
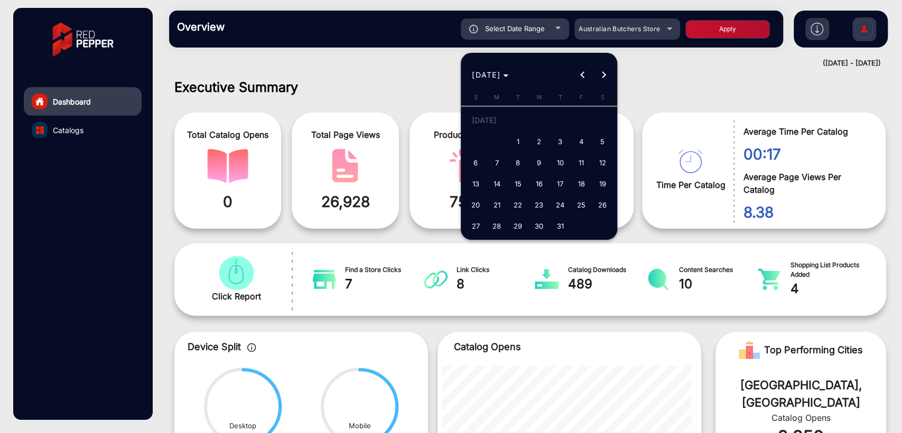
click at [517, 143] on span "1" at bounding box center [517, 141] width 19 height 19
type input "[DATE]"
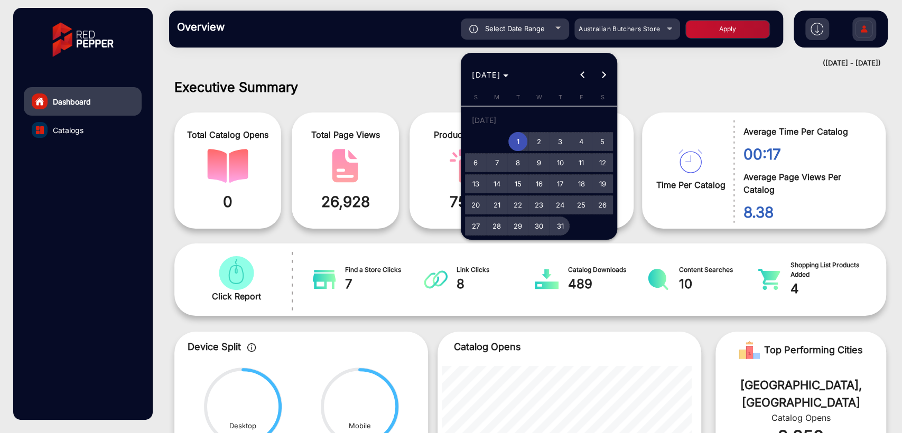
click at [555, 235] on span "31" at bounding box center [560, 226] width 19 height 19
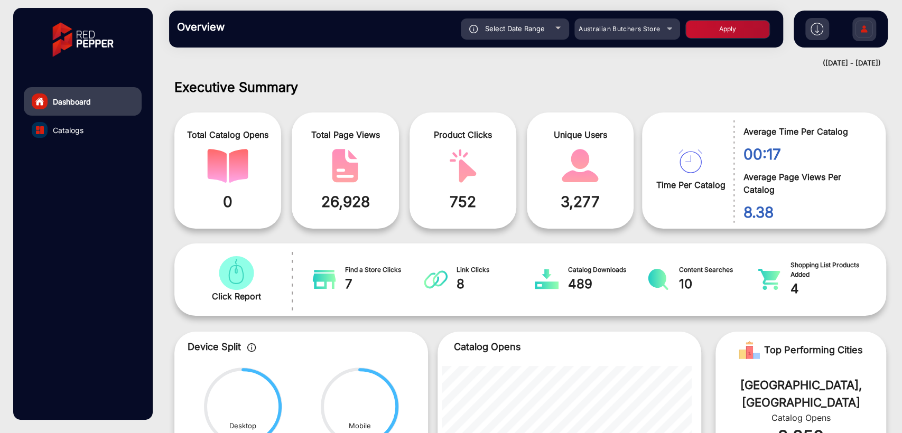
type input "[DATE]"
click at [719, 34] on button "Apply" at bounding box center [727, 29] width 85 height 18
type input "[DATE]"
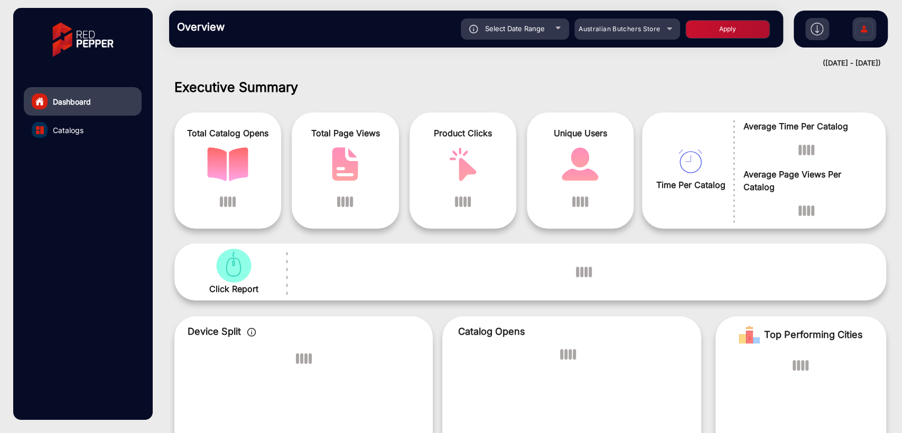
scroll to position [8, 0]
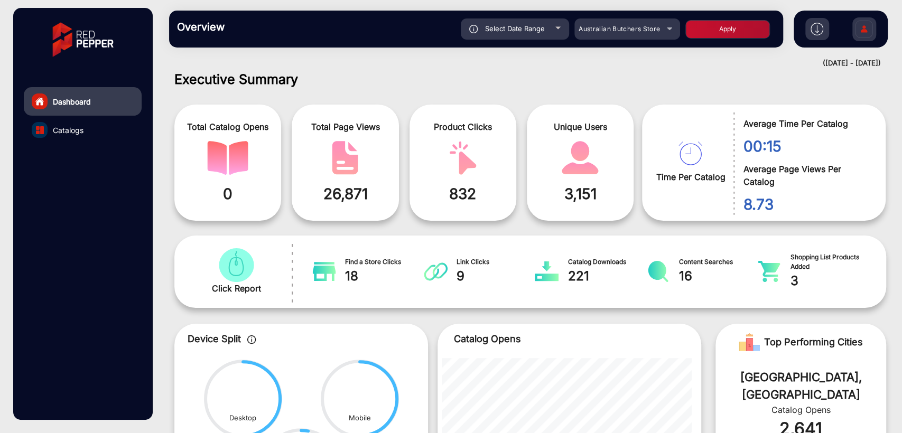
click at [492, 28] on span "Select Date Range" at bounding box center [515, 28] width 60 height 8
type input "[DATE]"
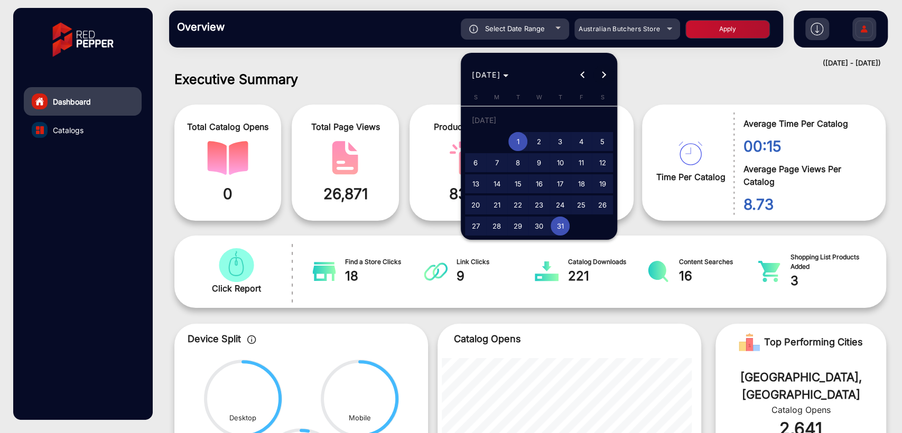
click at [597, 72] on span "Next month" at bounding box center [603, 74] width 21 height 21
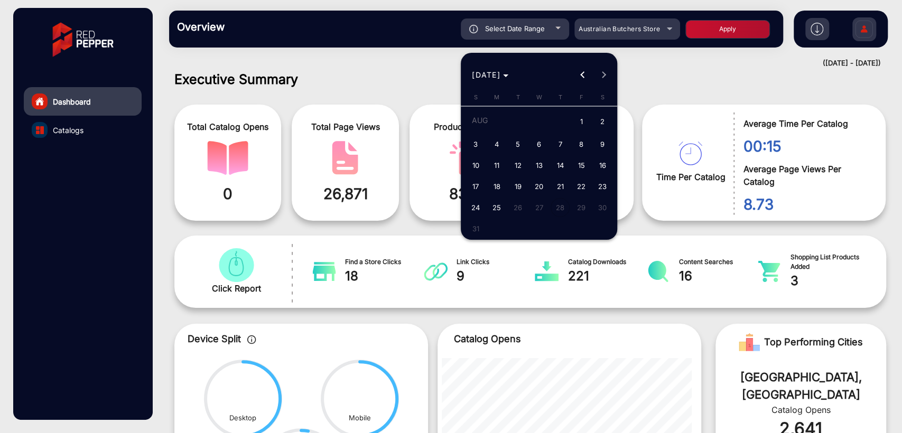
click at [574, 119] on span "1" at bounding box center [581, 122] width 19 height 22
type input "[DATE]"
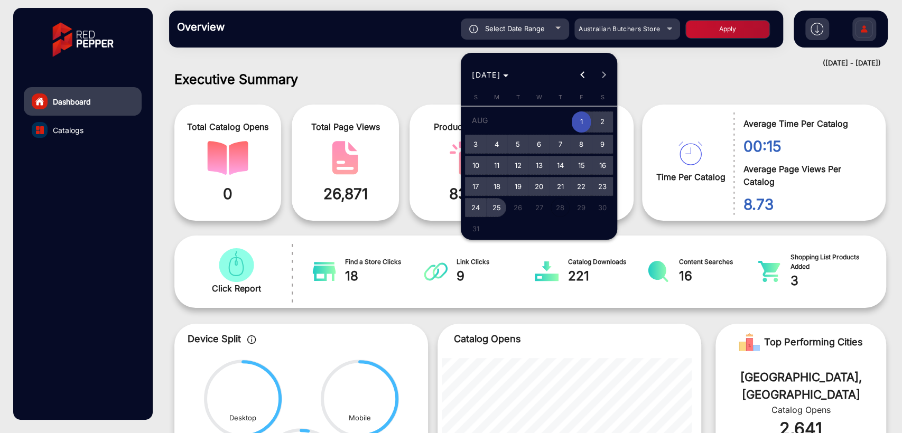
click at [502, 210] on span "25" at bounding box center [496, 207] width 19 height 19
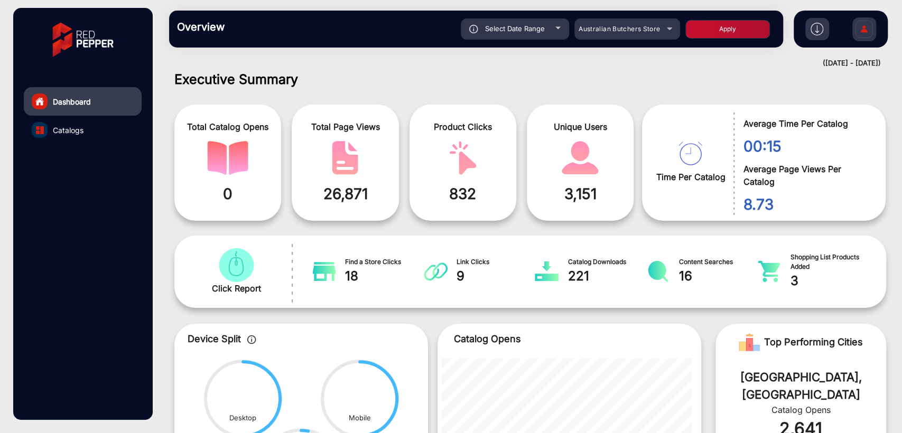
type input "[DATE]"
click at [701, 34] on button "Apply" at bounding box center [727, 29] width 85 height 18
type input "[DATE]"
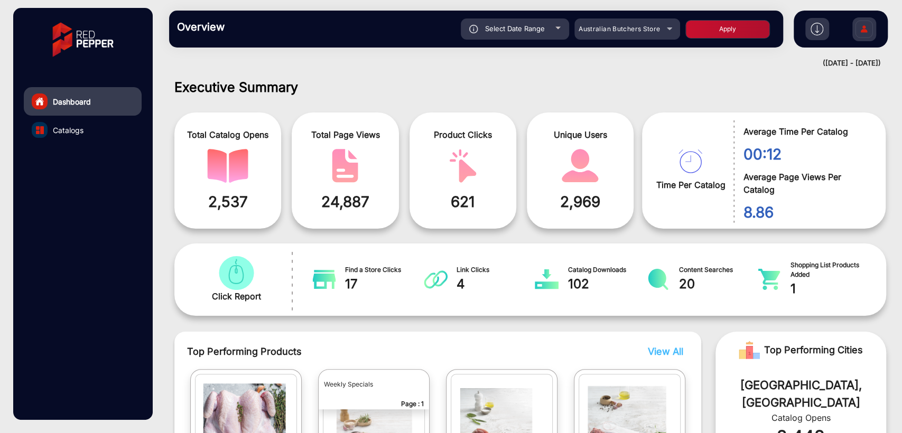
scroll to position [0, 0]
click at [524, 41] on div "Overview Reports Understand what makes your customers tick and learn how they a…" at bounding box center [476, 29] width 614 height 37
click at [527, 38] on div "Select Date Range" at bounding box center [515, 28] width 108 height 21
type input "[DATE]"
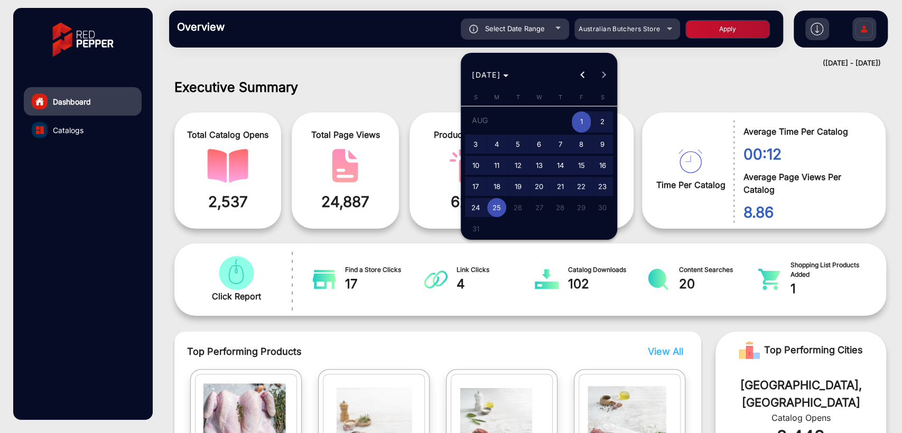
drag, startPoint x: 711, startPoint y: 98, endPoint x: 710, endPoint y: 104, distance: 5.4
click at [712, 97] on div at bounding box center [451, 216] width 902 height 433
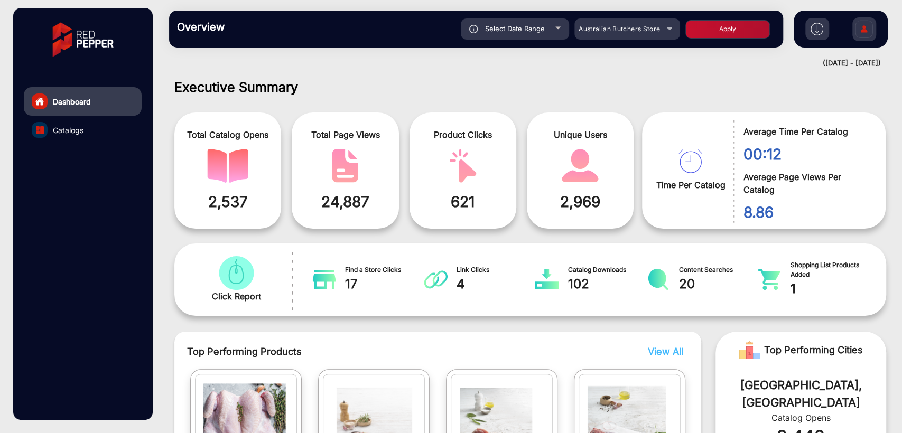
click at [495, 41] on div "Overview Reports Understand what makes your customers tick and learn how they a…" at bounding box center [476, 29] width 614 height 37
